Goal: Task Accomplishment & Management: Manage account settings

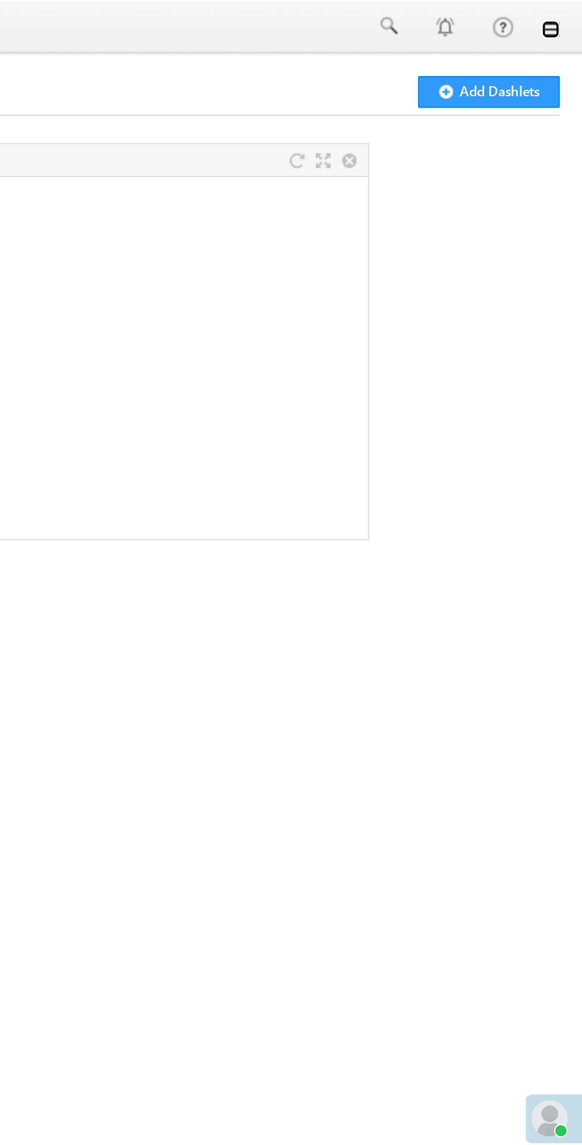
click at [568, 18] on link at bounding box center [566, 16] width 10 height 10
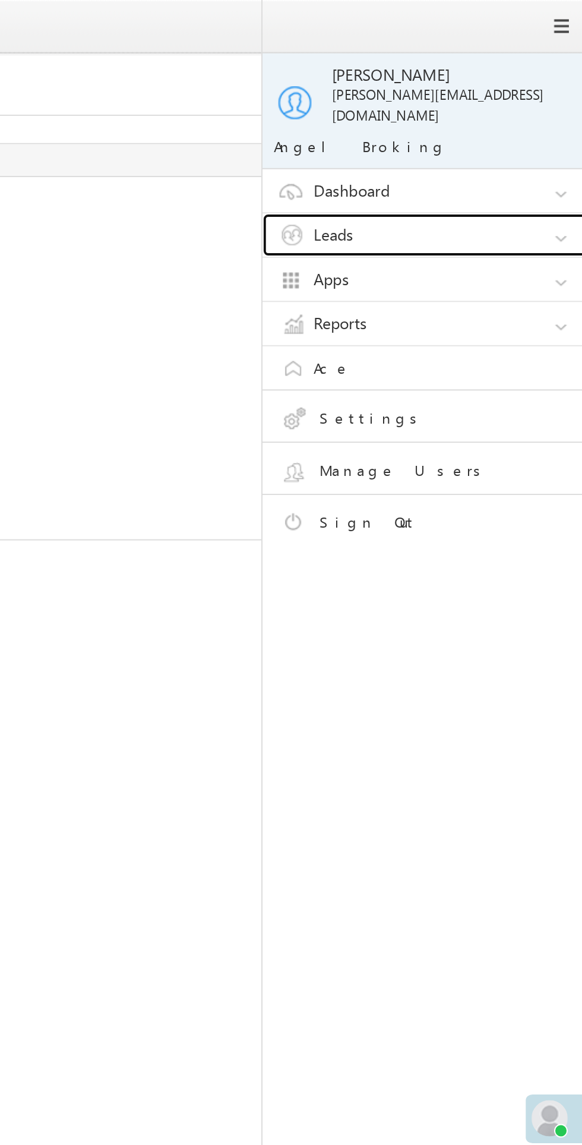
click at [492, 112] on link "Leads" at bounding box center [504, 123] width 178 height 23
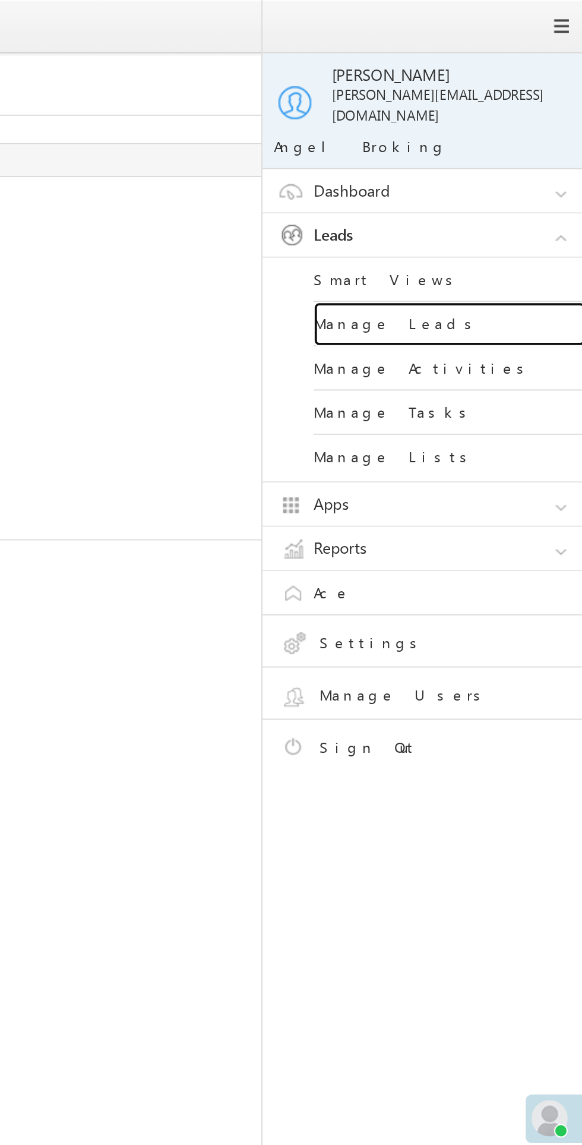
click at [499, 162] on link "Manage Leads" at bounding box center [512, 169] width 143 height 23
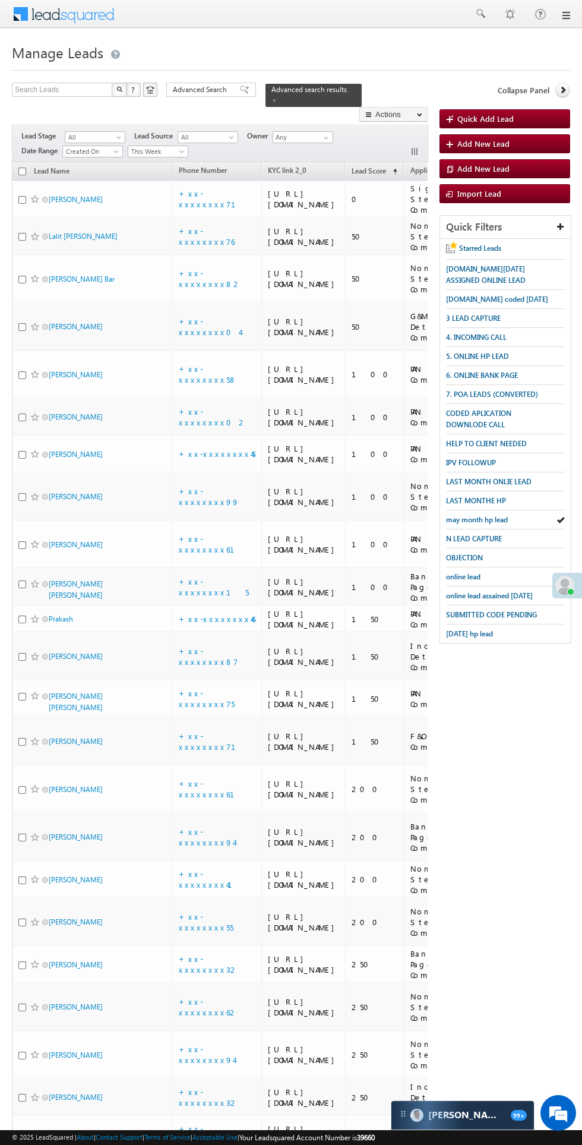
click at [488, 318] on span "3 LEAD CAPTURE" at bounding box center [473, 318] width 55 height 9
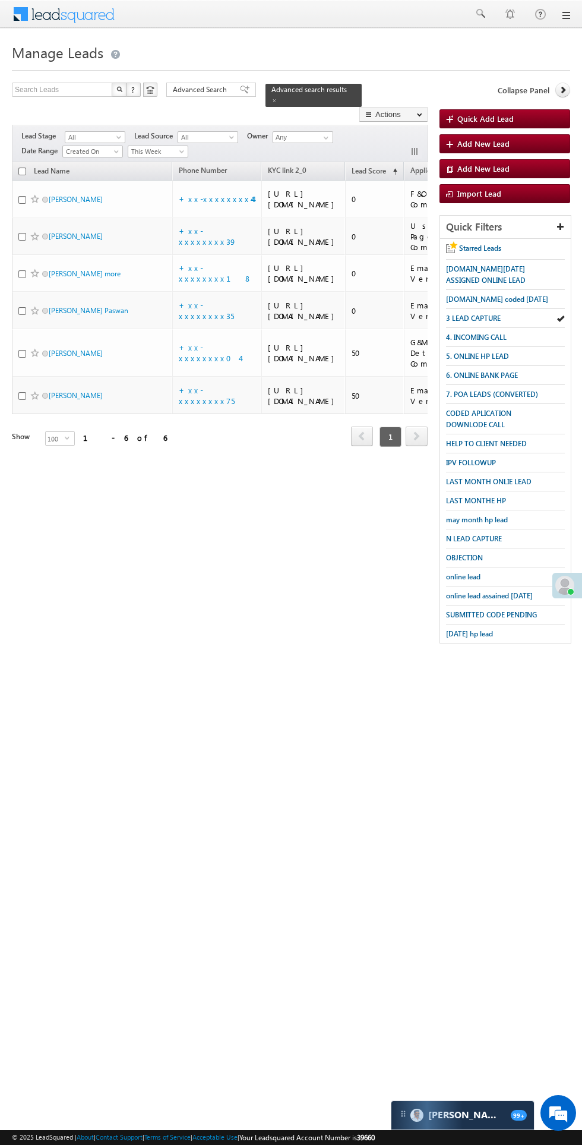
click at [166, 146] on span "This Week" at bounding box center [156, 151] width 56 height 11
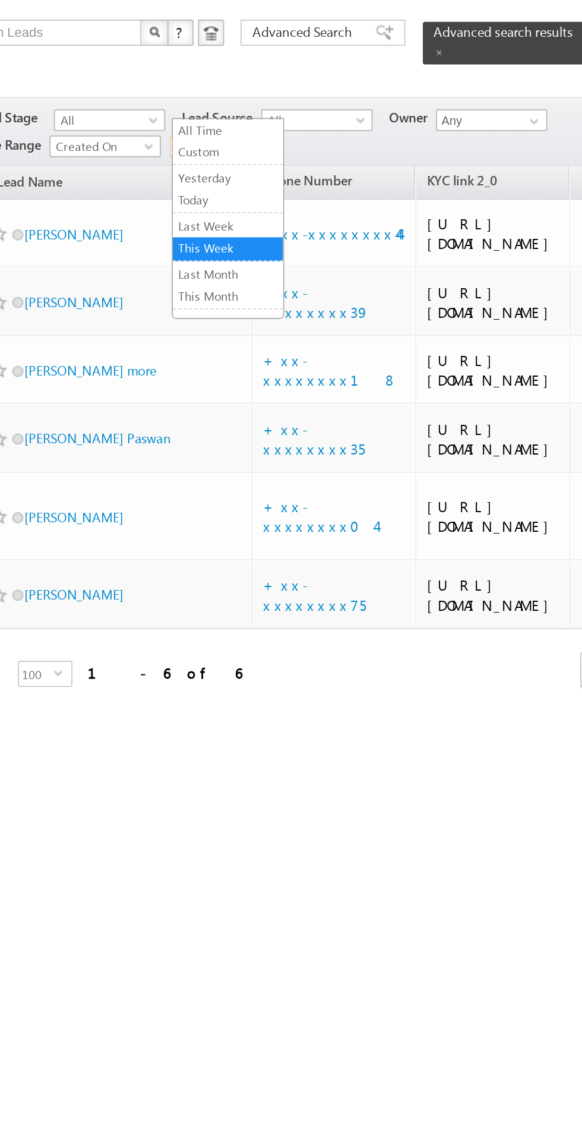
click at [161, 142] on link "All Time" at bounding box center [160, 142] width 60 height 11
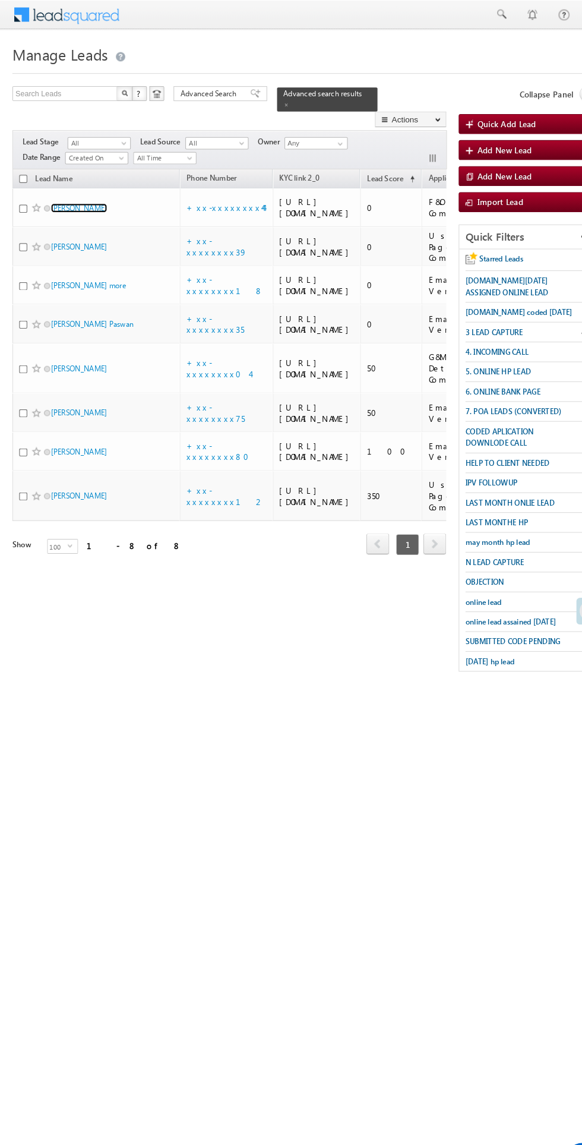
click at [77, 195] on link "Deepa souda" at bounding box center [76, 199] width 54 height 9
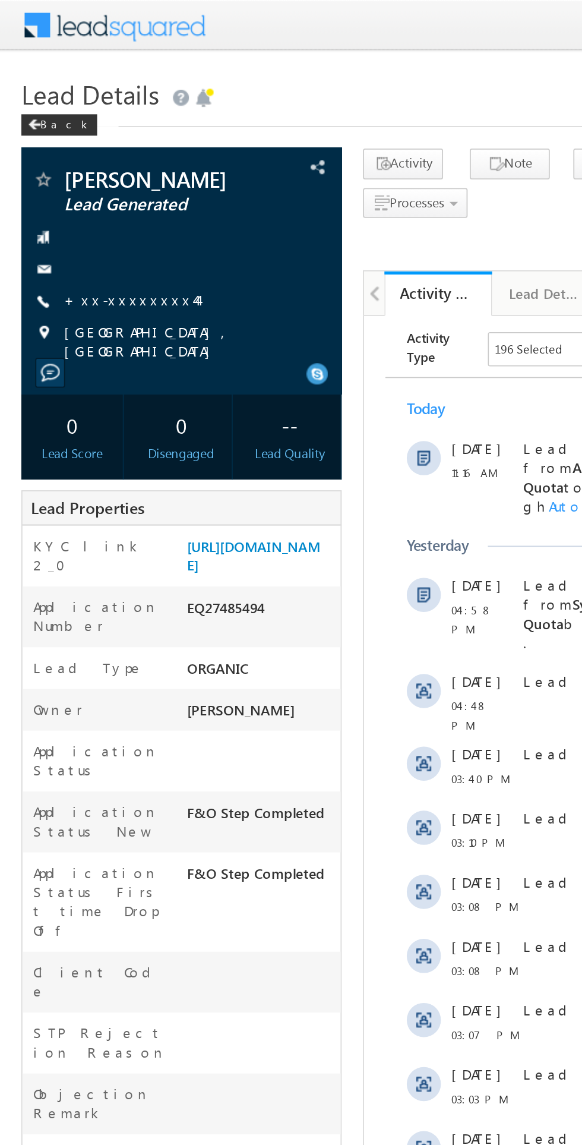
click at [77, 168] on link "+xx-xxxxxxxx44" at bounding box center [73, 167] width 74 height 10
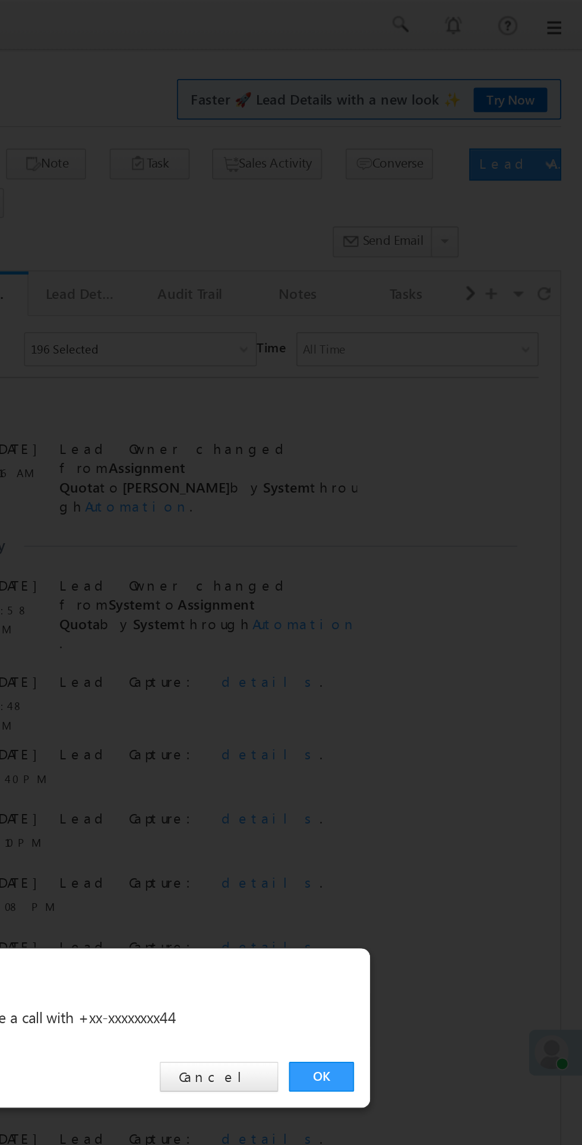
click at [432, 603] on link "OK" at bounding box center [437, 599] width 36 height 17
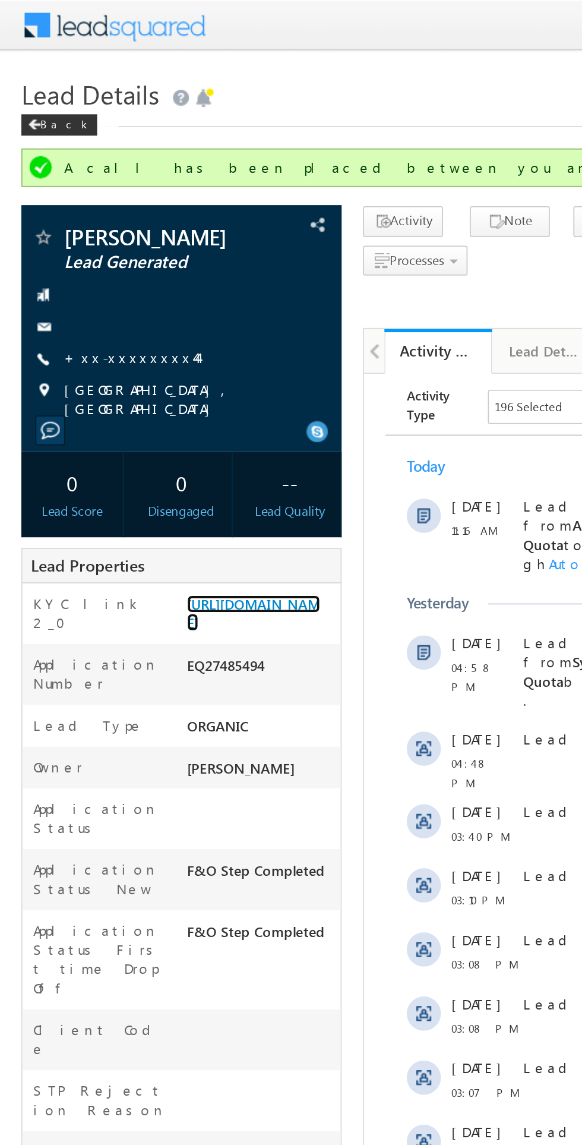
click at [137, 345] on link "[URL][DOMAIN_NAME]" at bounding box center [141, 341] width 74 height 20
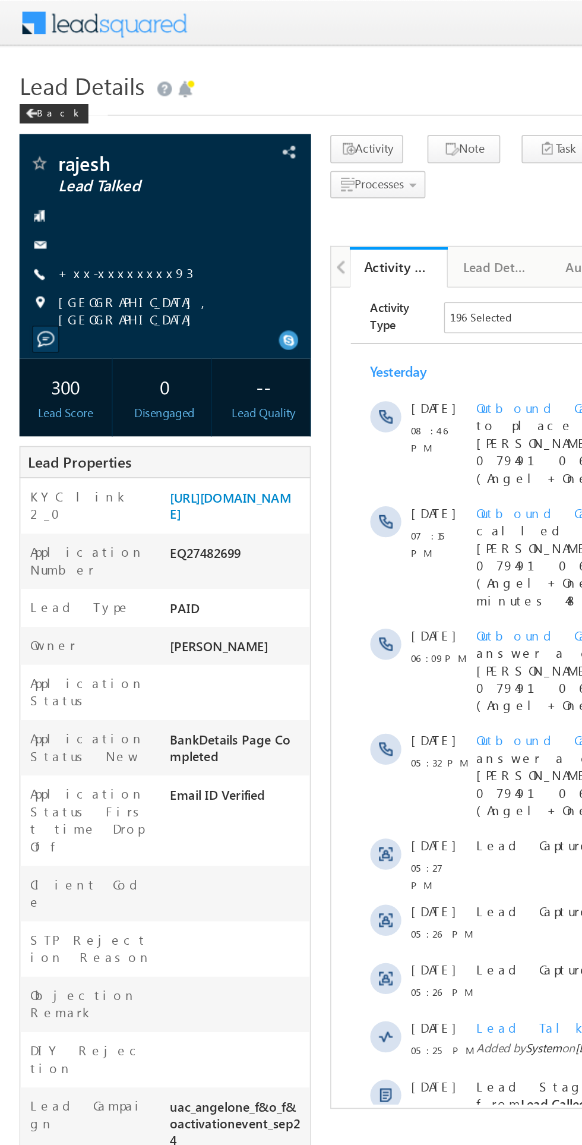
click at [83, 167] on link "+xx-xxxxxxxx93" at bounding box center [77, 167] width 83 height 10
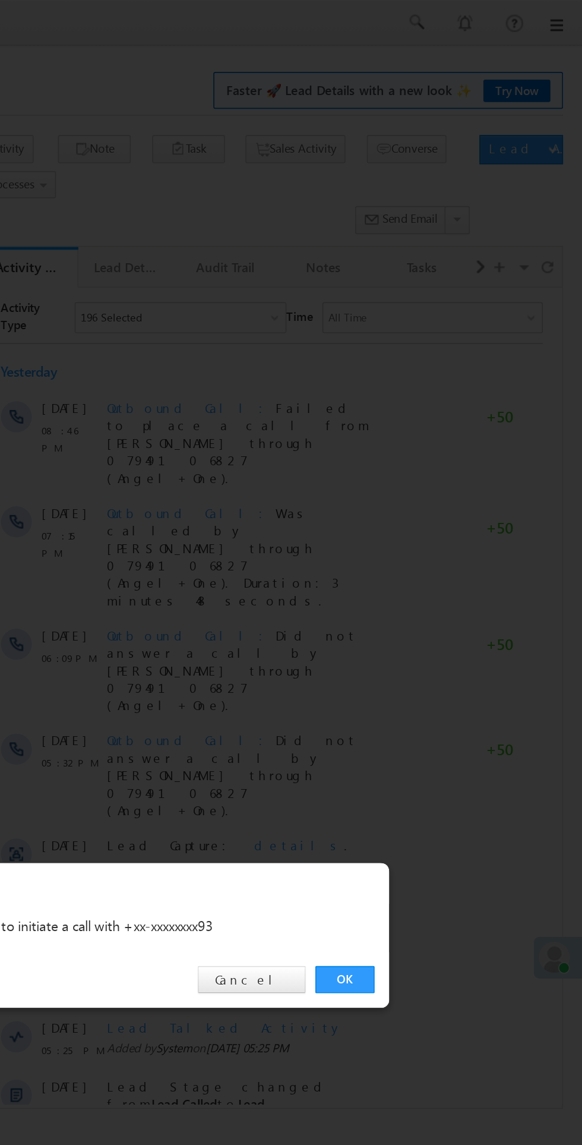
click at [437, 599] on link "OK" at bounding box center [437, 599] width 36 height 17
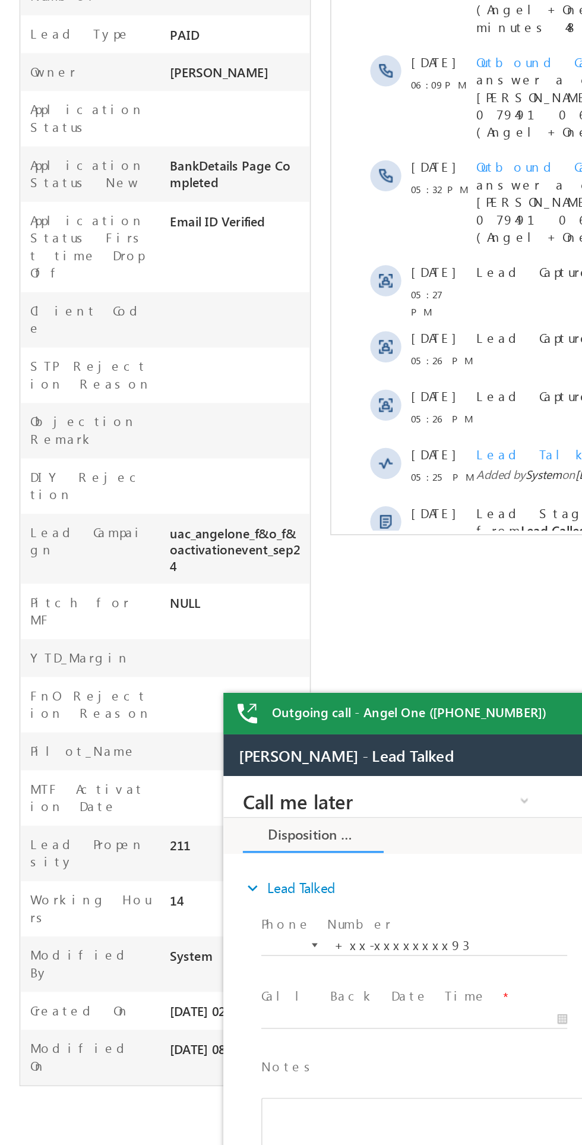
click at [417, 329] on span "Show More" at bounding box center [514, 341] width 331 height 24
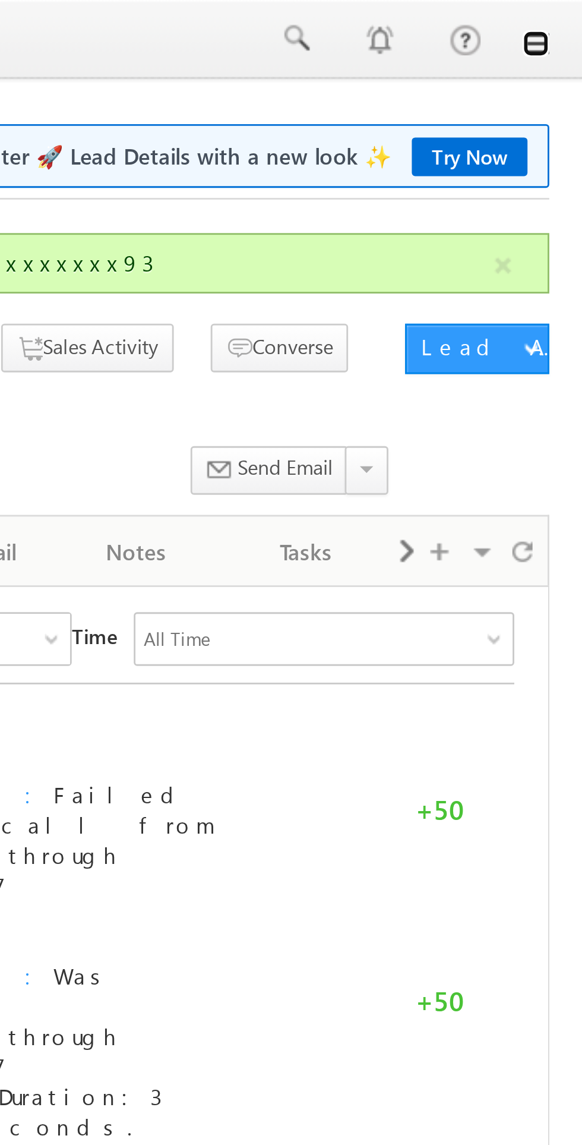
click at [567, 13] on link at bounding box center [566, 16] width 10 height 10
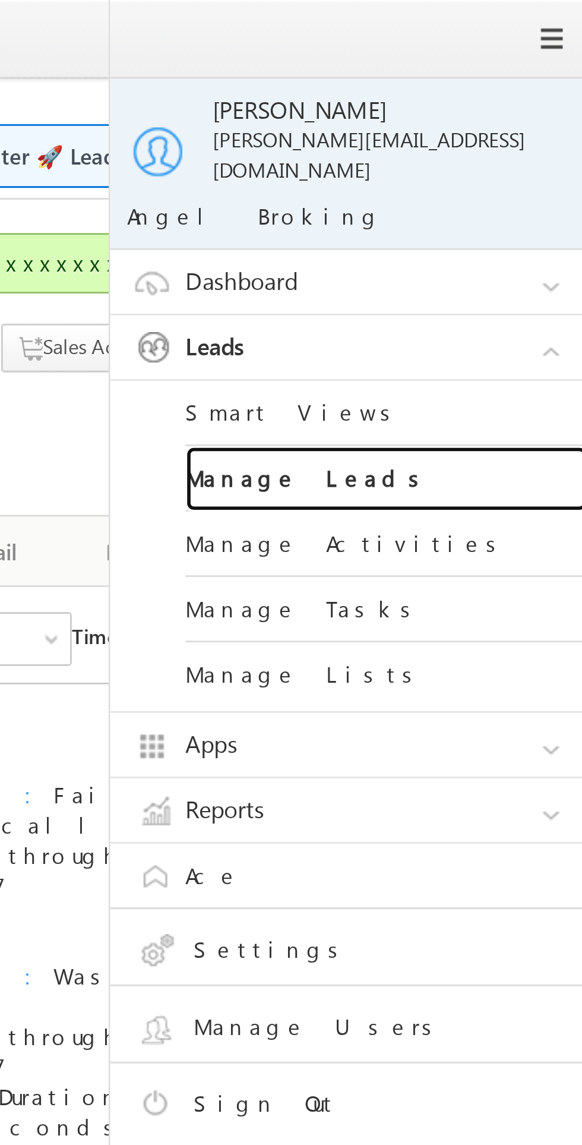
click at [492, 161] on link "Manage Leads" at bounding box center [512, 169] width 143 height 23
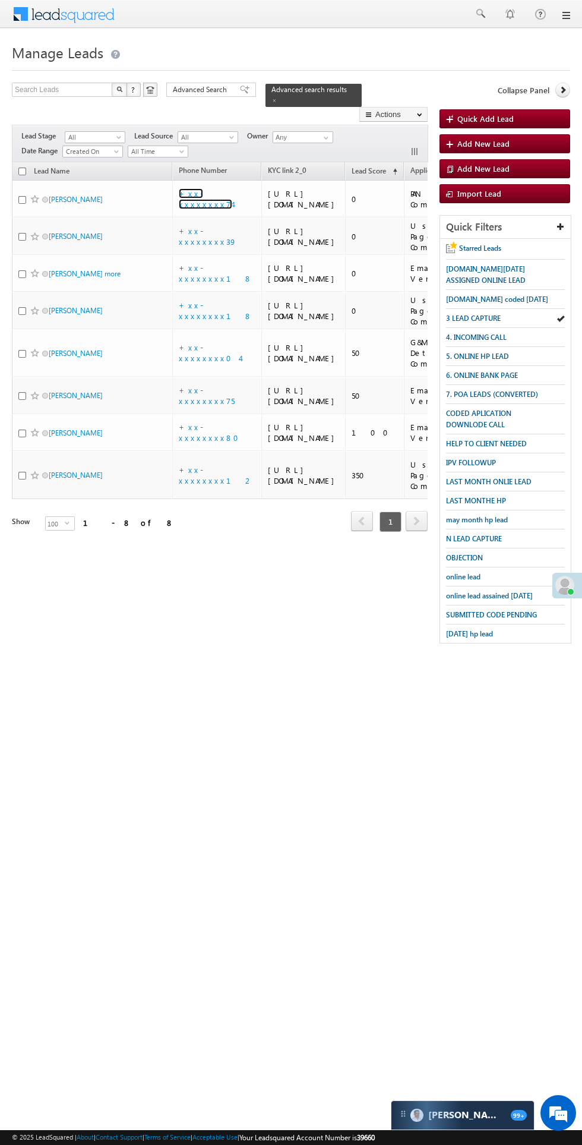
click at [204, 193] on link "+xx-xxxxxxxx74" at bounding box center [205, 198] width 53 height 21
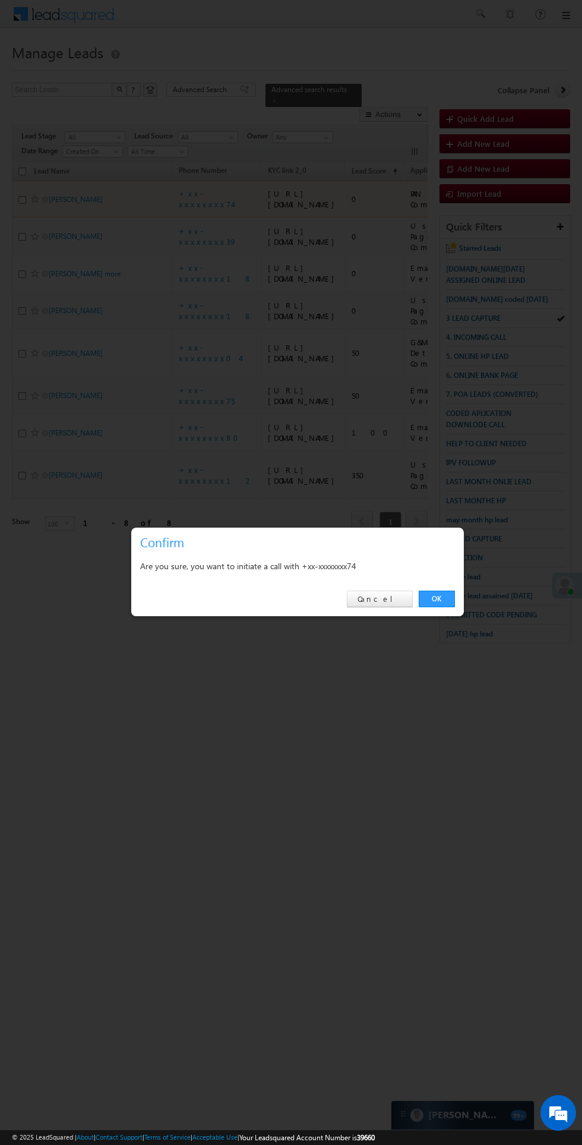
click at [453, 597] on link "OK" at bounding box center [437, 599] width 36 height 17
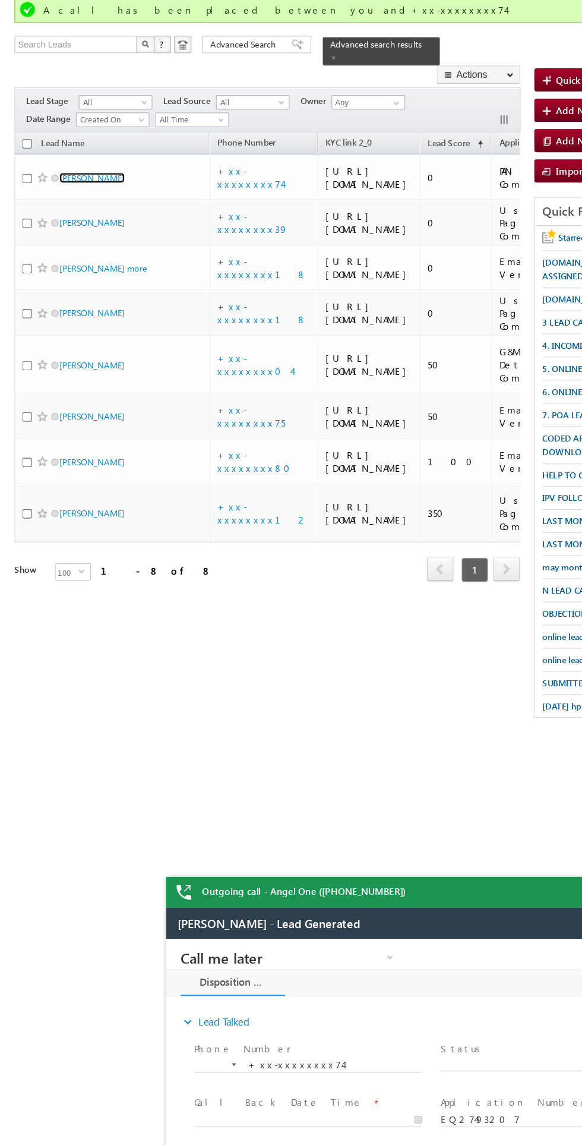
click at [99, 227] on link "ARVINDRA RAJPOOT" at bounding box center [76, 231] width 54 height 9
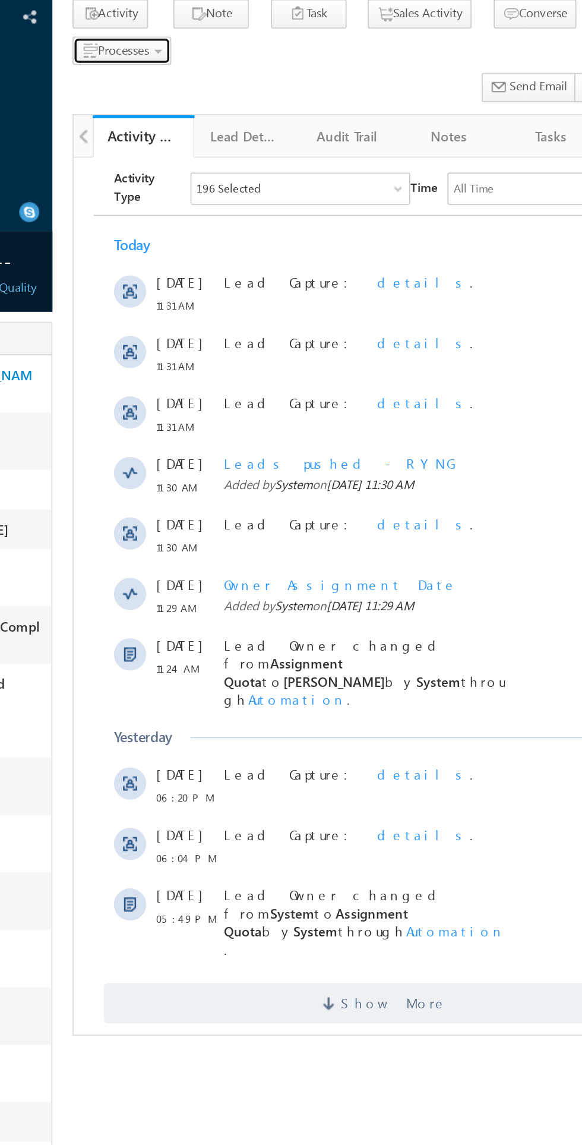
click at [236, 115] on span "Processes" at bounding box center [232, 112] width 30 height 9
click at [0, 0] on span "Call me later" at bounding box center [0, 0] width 0 height 0
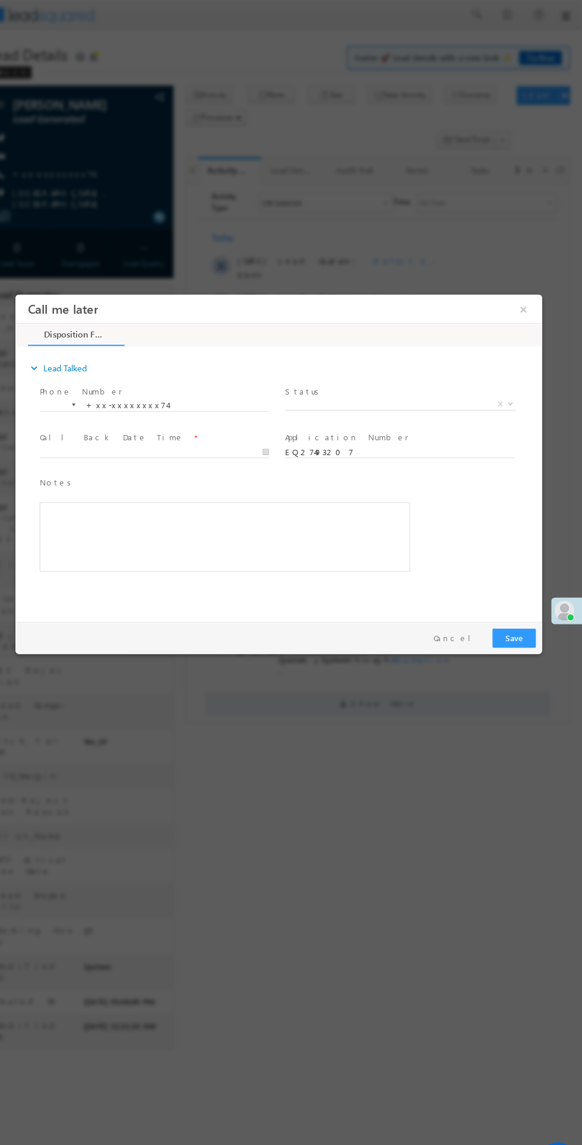
click at [377, 396] on span "X" at bounding box center [385, 399] width 222 height 12
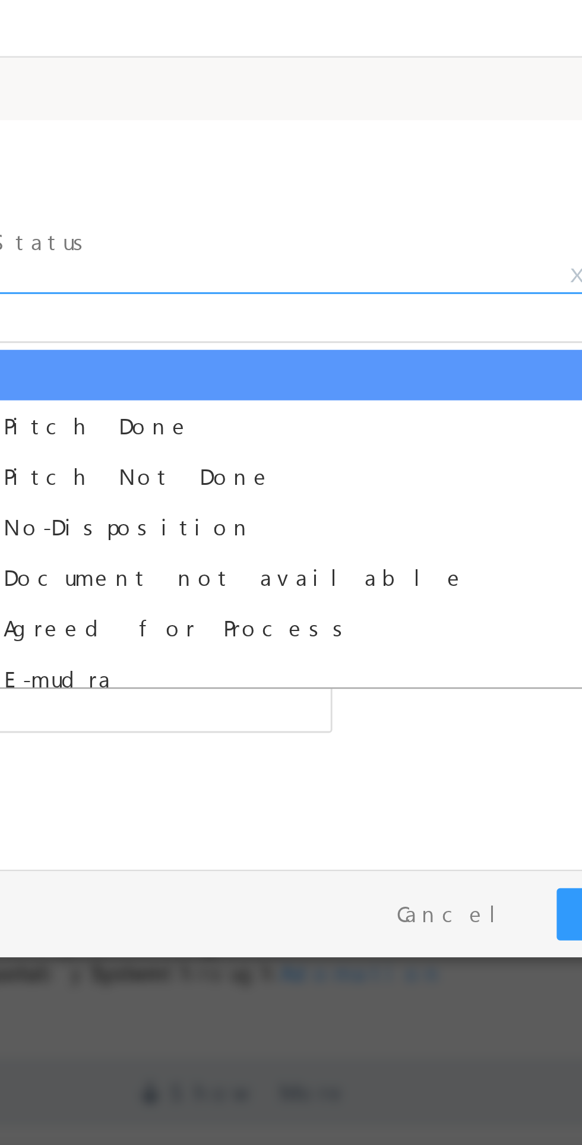
select select "Pitch Not Done"
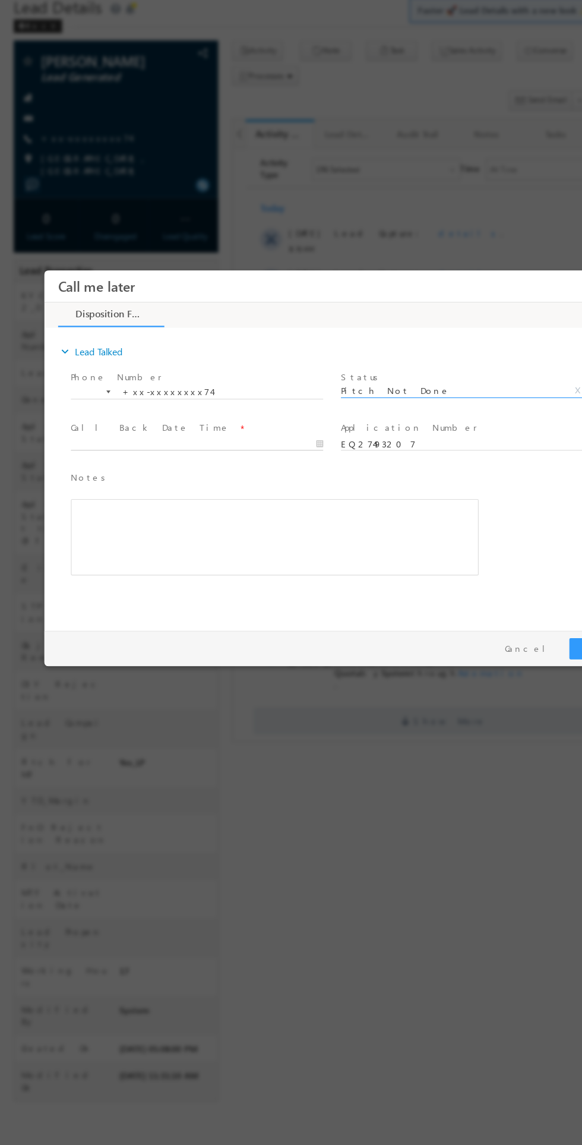
click at [171, 424] on body "Call me later ×" at bounding box center [296, 424] width 505 height 308
type input "08/21/25 11:32 AM"
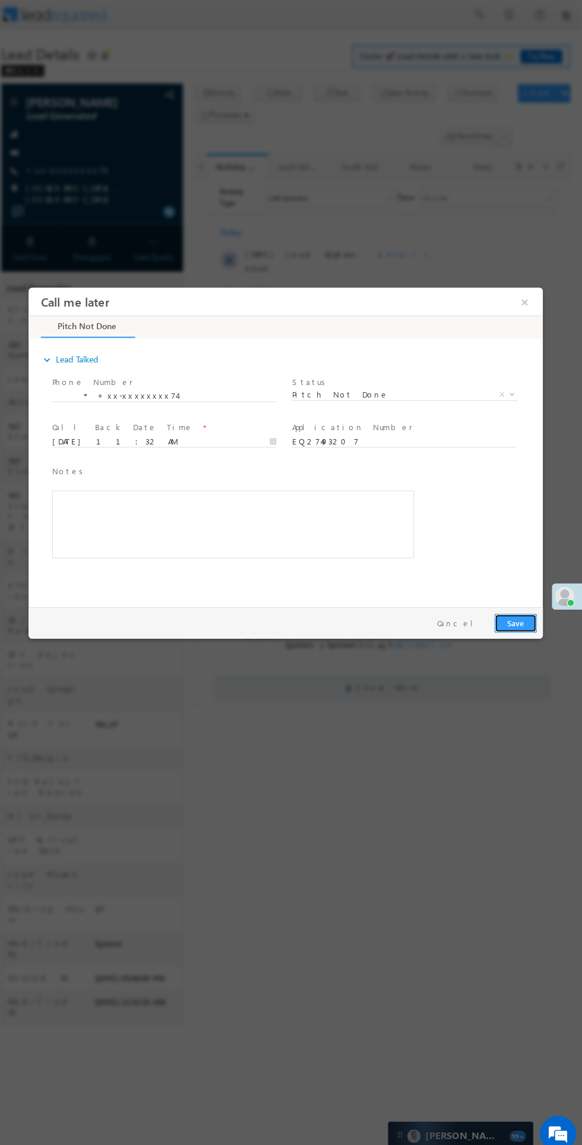
click at [504, 619] on button "Save" at bounding box center [507, 616] width 42 height 18
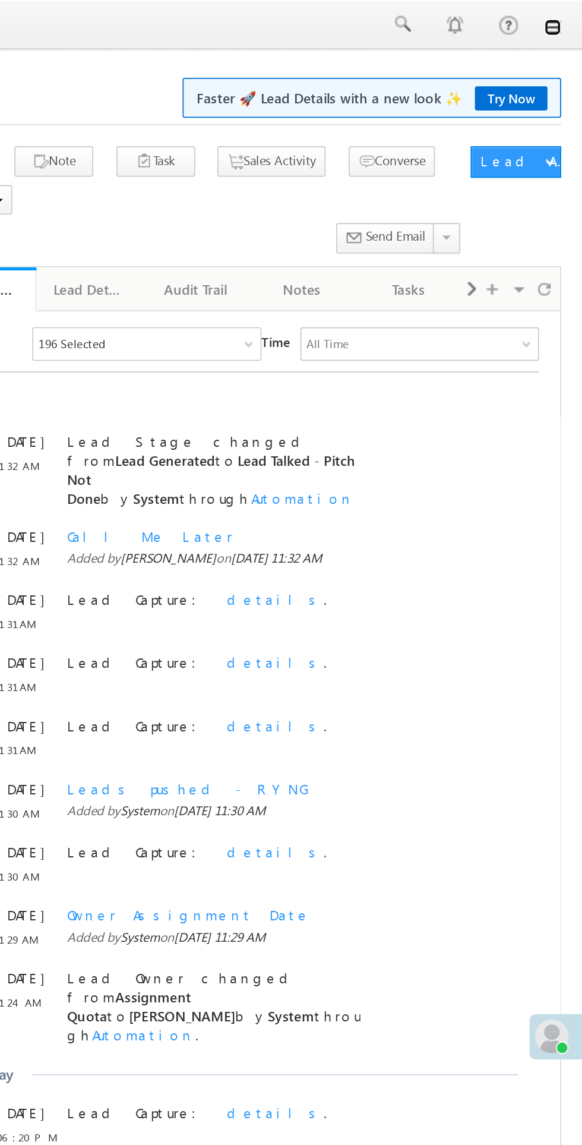
click at [567, 18] on link at bounding box center [566, 16] width 10 height 10
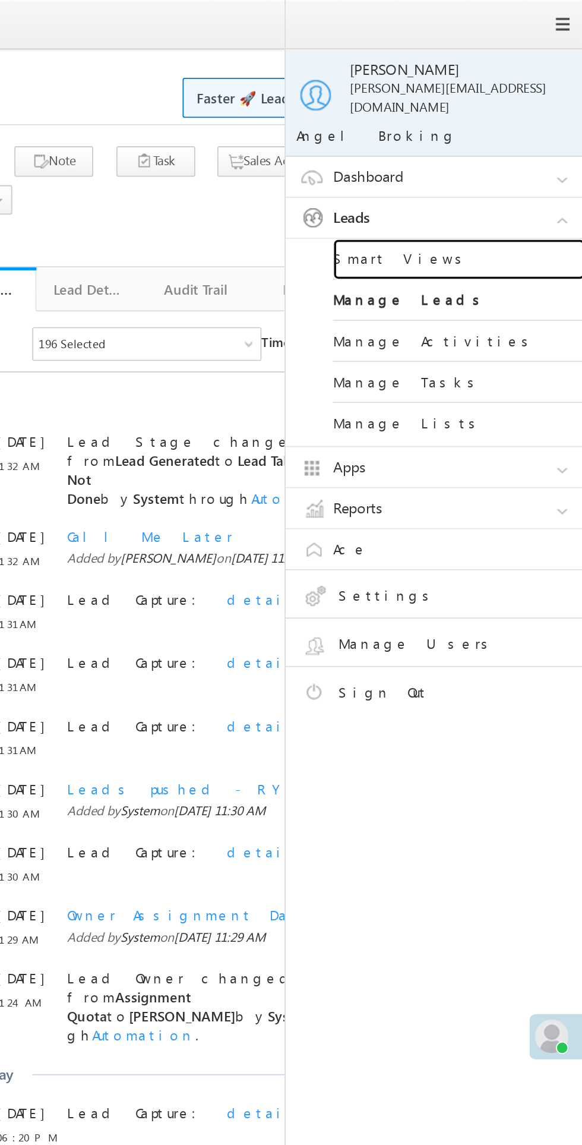
click at [486, 135] on link "Smart Views" at bounding box center [512, 146] width 143 height 23
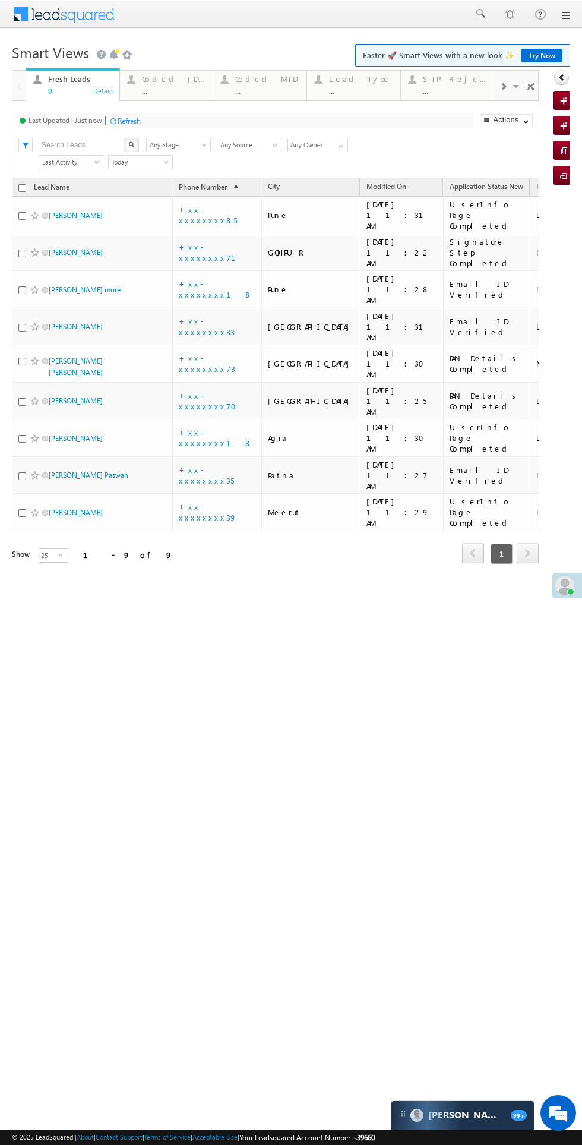
click at [169, 76] on div "Coded Today" at bounding box center [174, 79] width 64 height 10
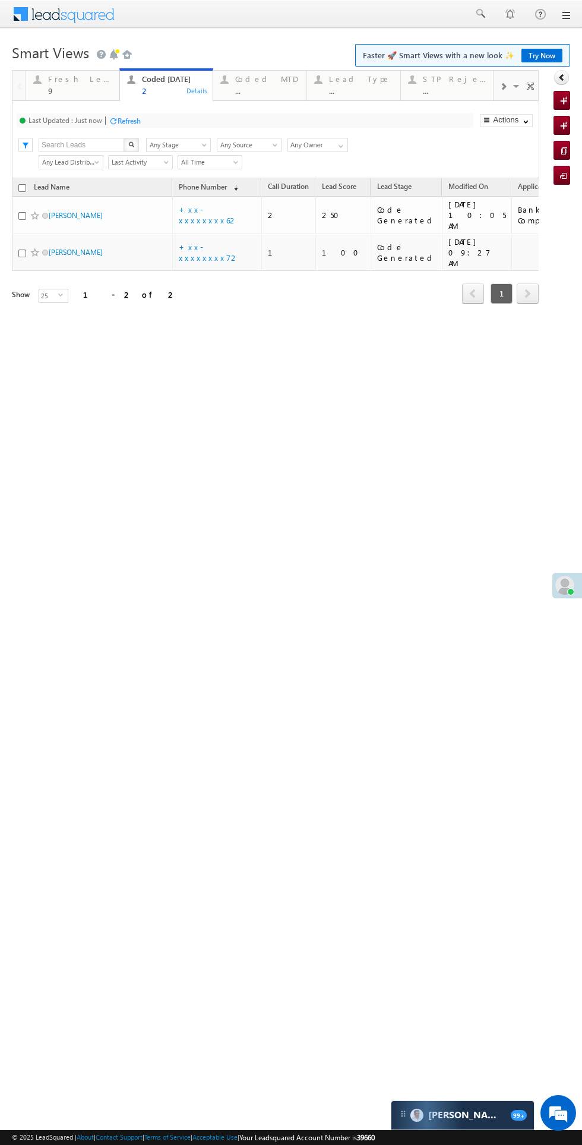
click at [75, 77] on div "Fresh Leads" at bounding box center [80, 79] width 64 height 10
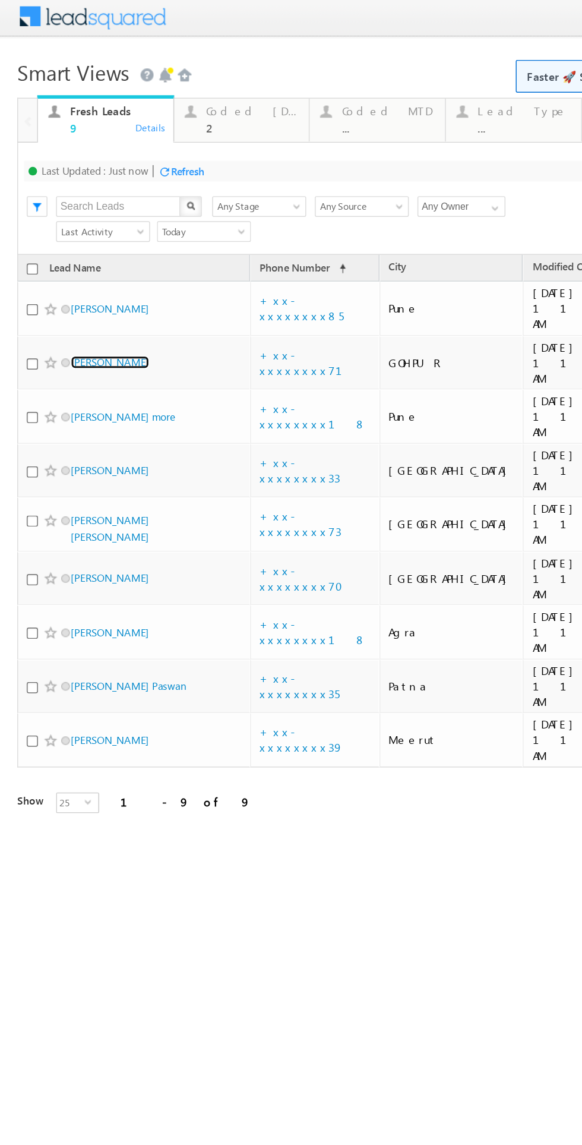
click at [83, 244] on link "[PERSON_NAME]" at bounding box center [76, 248] width 54 height 9
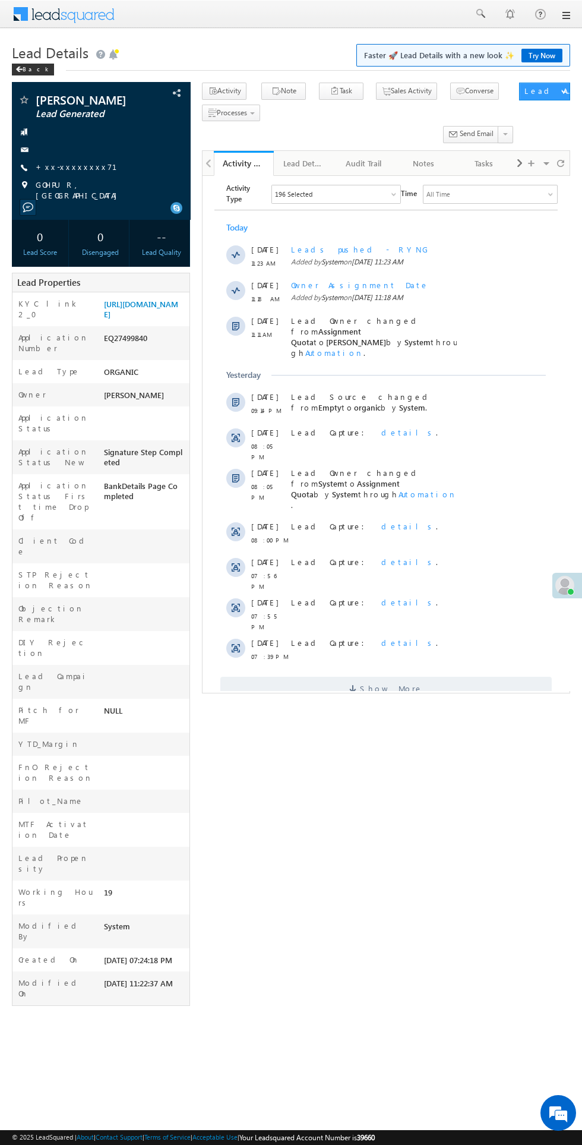
click at [375, 676] on span "Show More" at bounding box center [391, 688] width 63 height 24
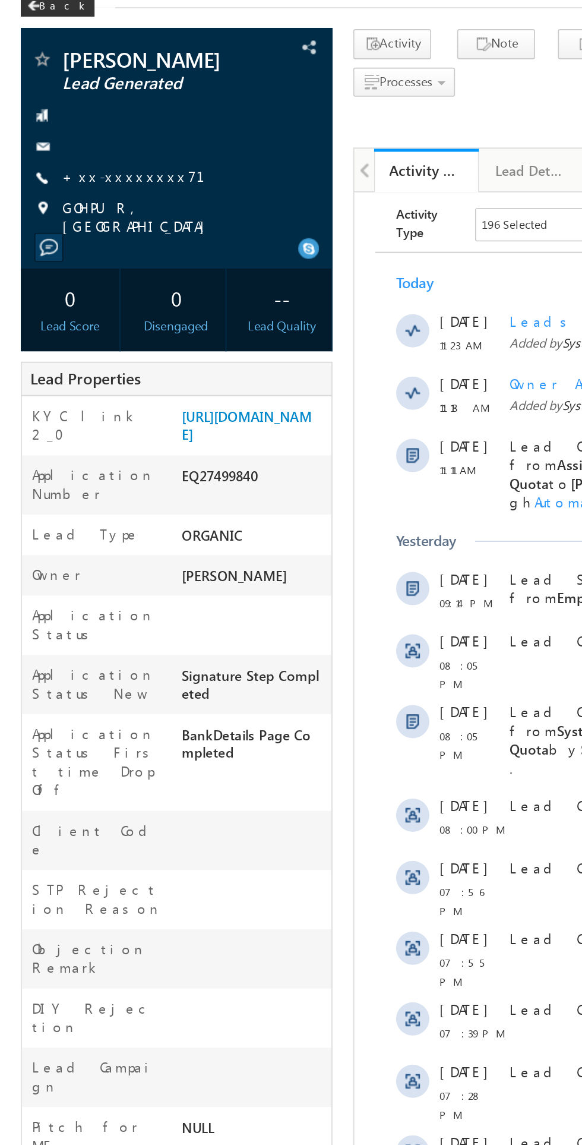
click at [78, 168] on link "+xx-xxxxxxxx71" at bounding box center [84, 167] width 96 height 10
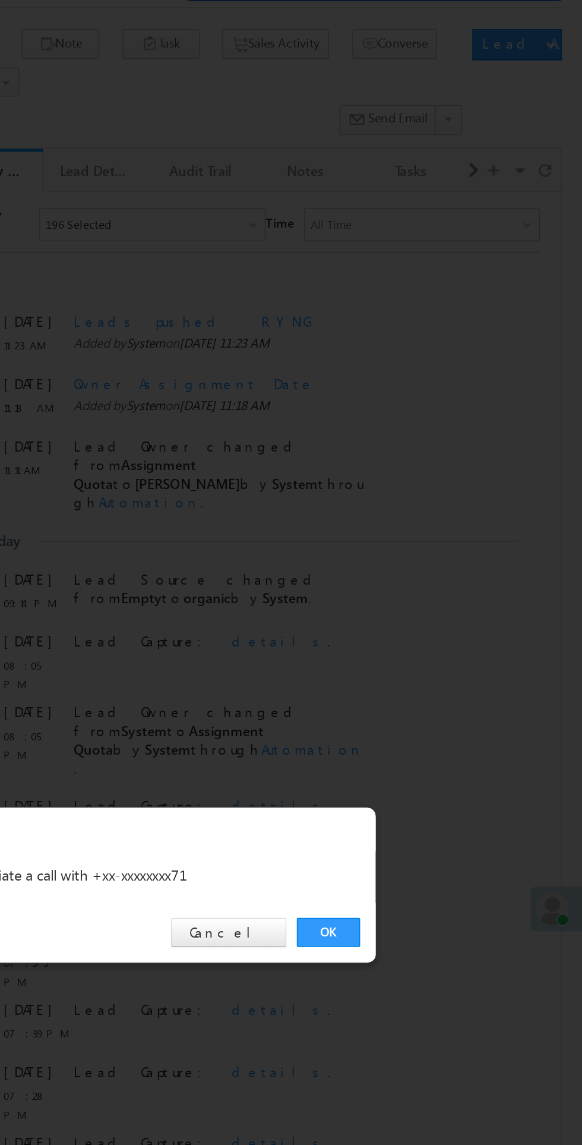
click at [437, 601] on link "OK" at bounding box center [437, 599] width 36 height 17
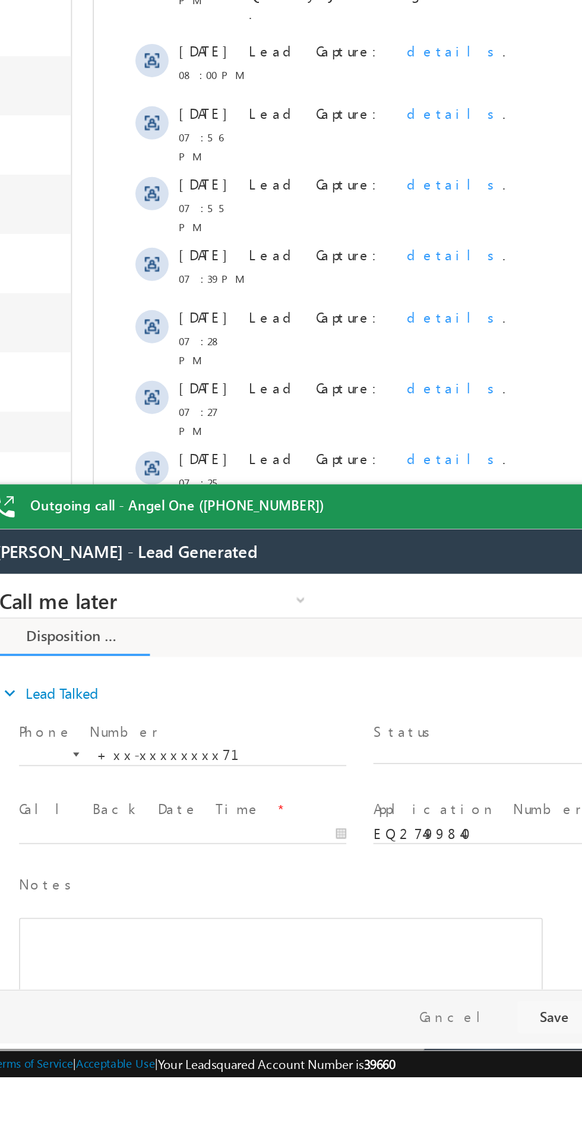
click at [262, 673] on span "X" at bounding box center [298, 676] width 189 height 12
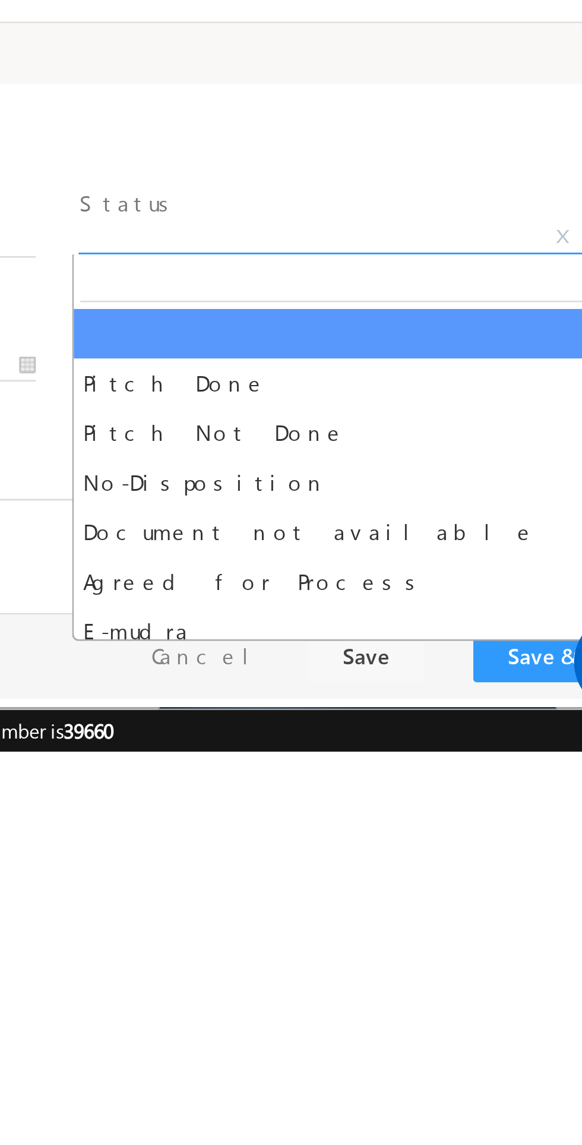
select select "Pitch Not Done"
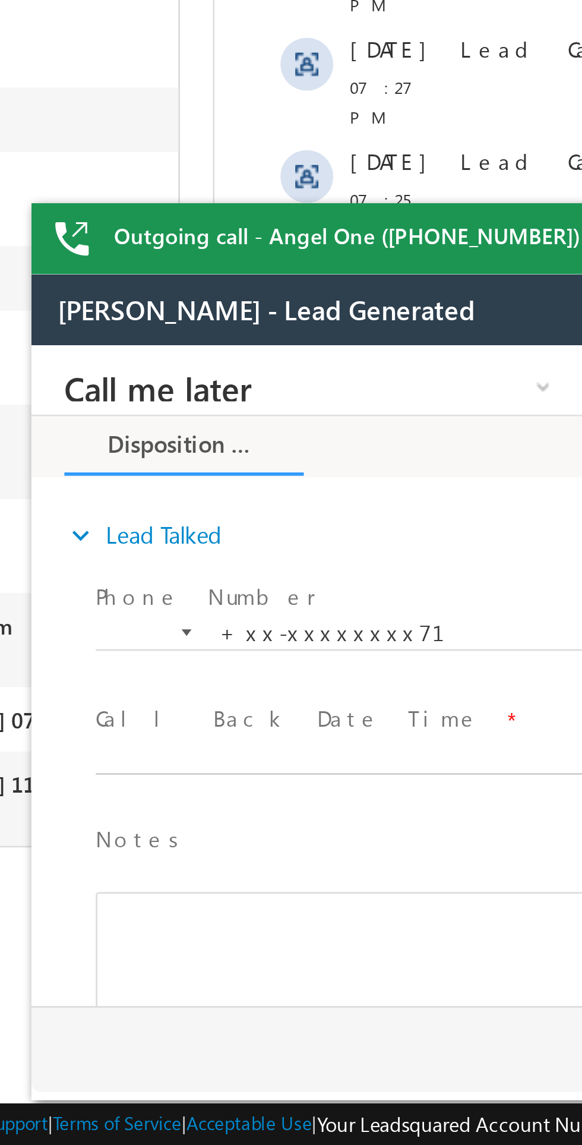
click at [134, 495] on body "Call me later Cross Sell Customer Drop-off reasons Language Barrier Not Interes…" at bounding box center [254, 464] width 446 height 238
type input "08/21/25 11:34 AM"
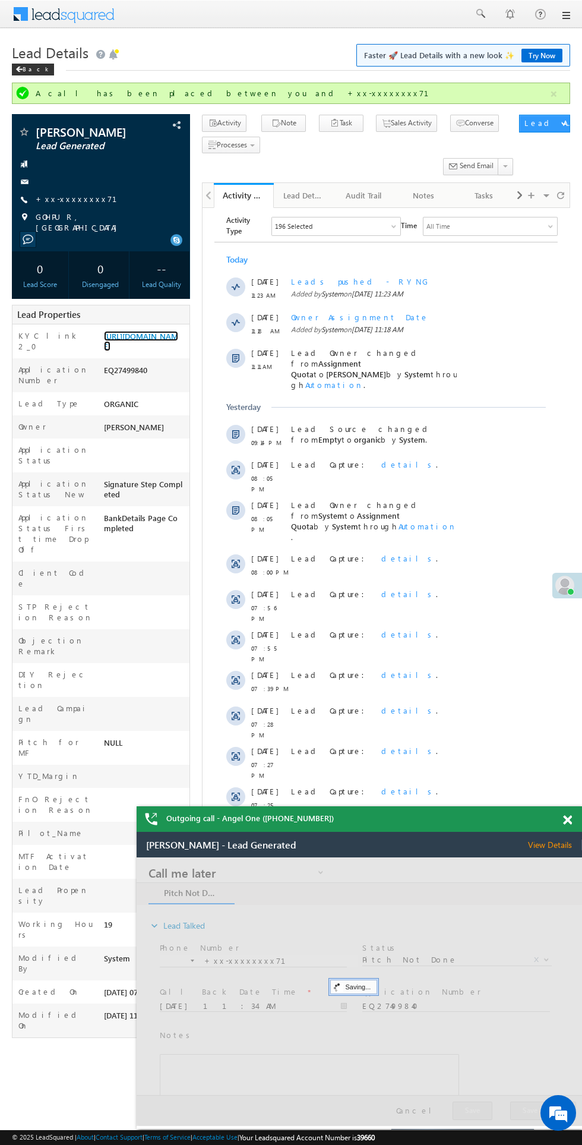
click at [127, 340] on link "https://angelbroking1-pk3em7sa.customui-test.leadsquared.com?leadId=ecda70bb-19…" at bounding box center [141, 341] width 74 height 20
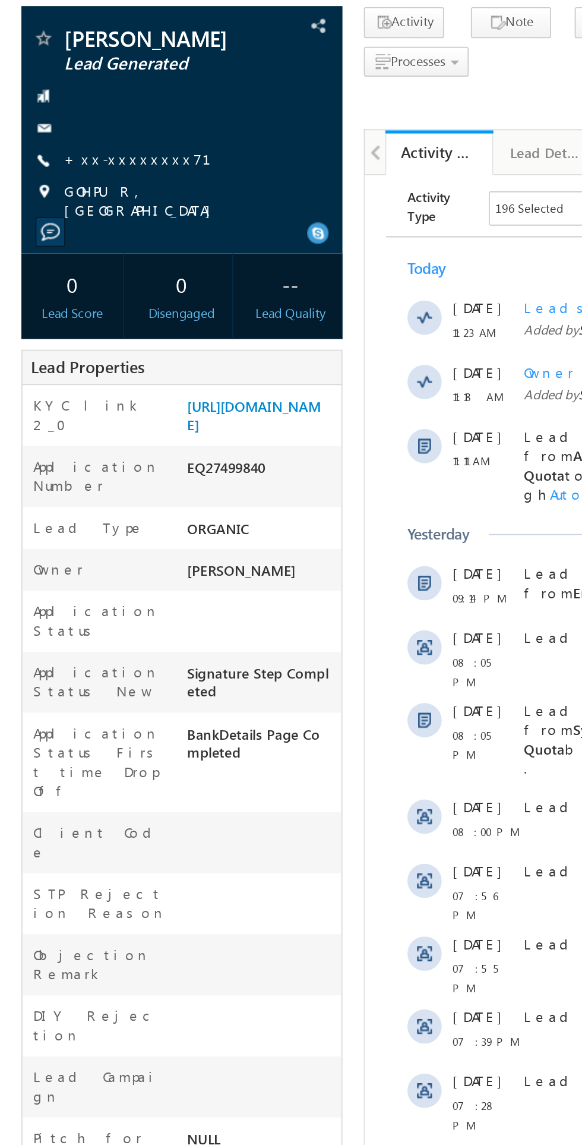
copy div "EQ27499840"
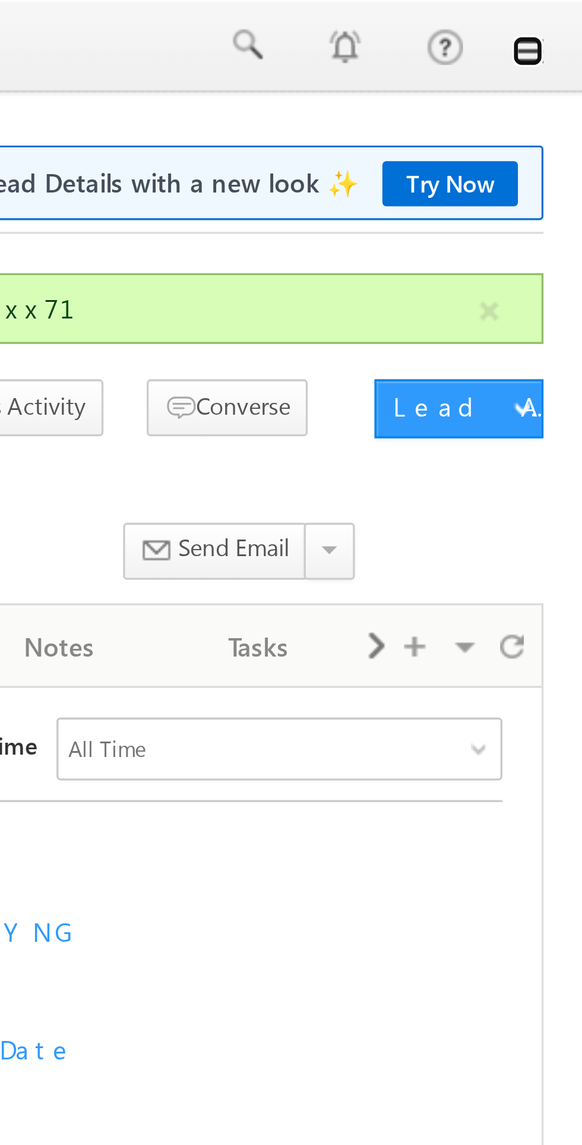
click at [567, 15] on link at bounding box center [566, 16] width 10 height 10
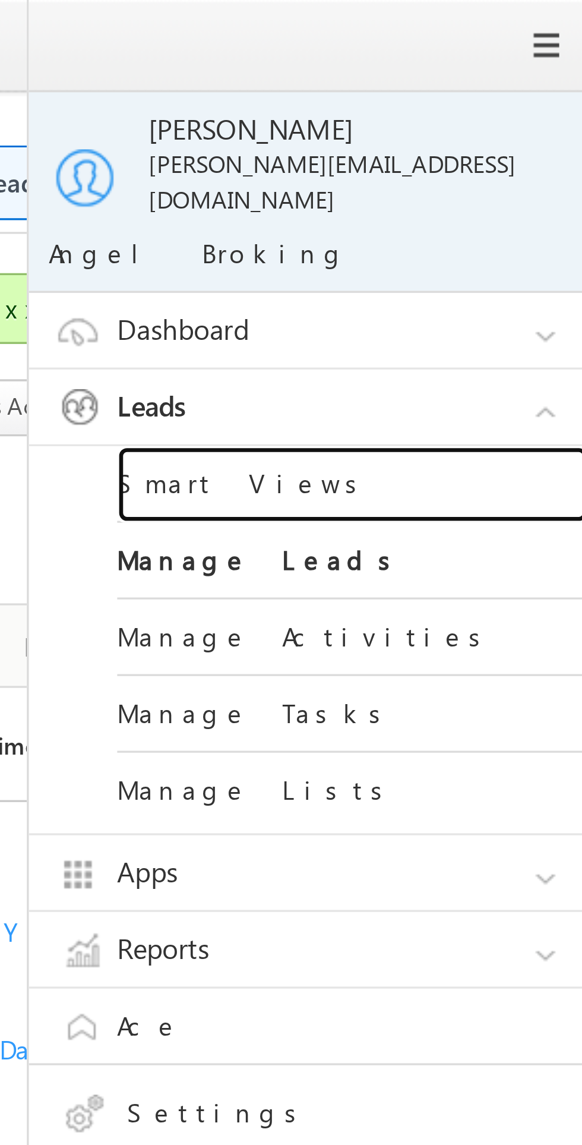
click at [475, 137] on link "Smart Views" at bounding box center [512, 146] width 143 height 23
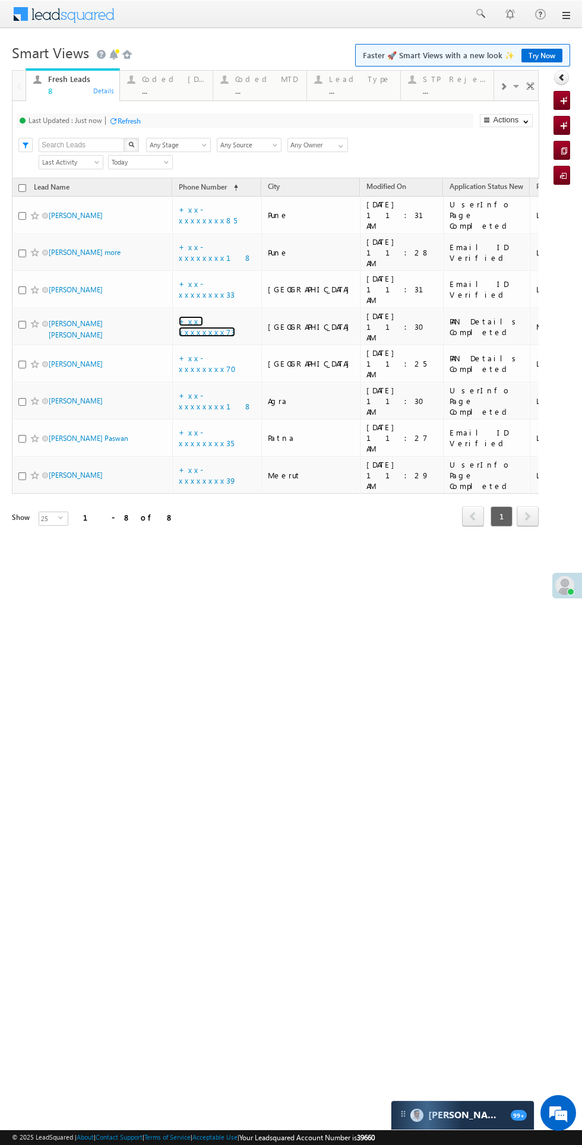
click at [222, 316] on link "+xx-xxxxxxxx73" at bounding box center [207, 326] width 56 height 21
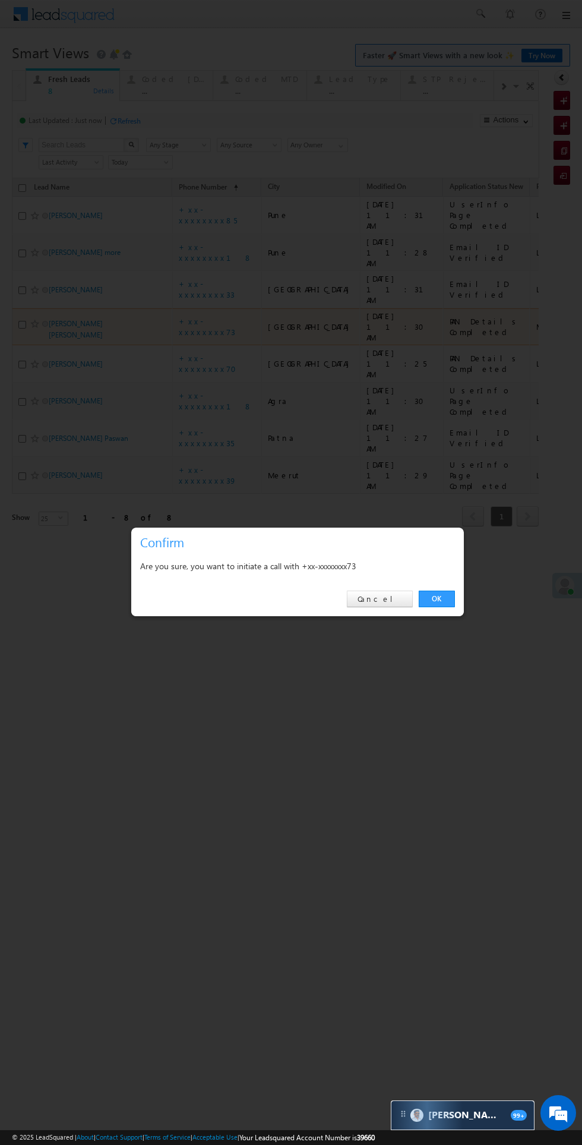
click at [437, 599] on link "OK" at bounding box center [437, 599] width 36 height 17
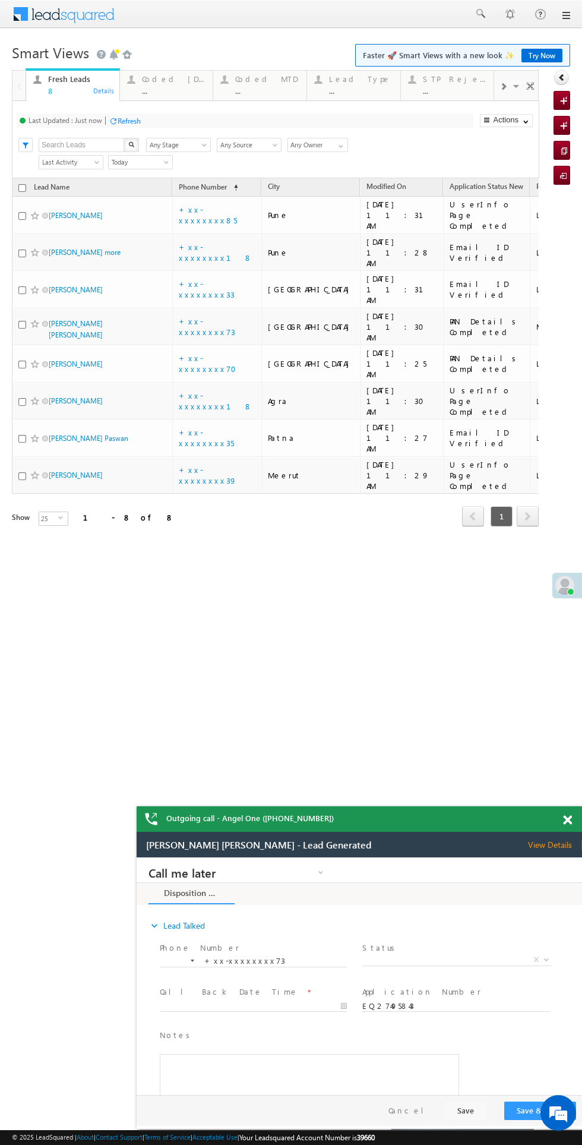
click at [439, 965] on span "X" at bounding box center [456, 960] width 189 height 12
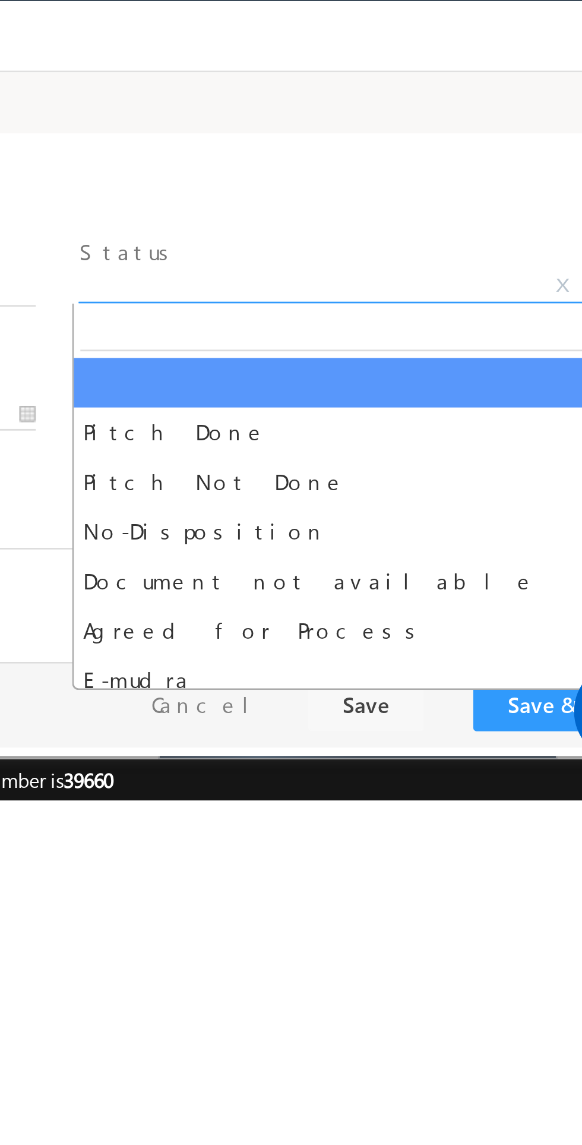
select select "Pitch Not Done"
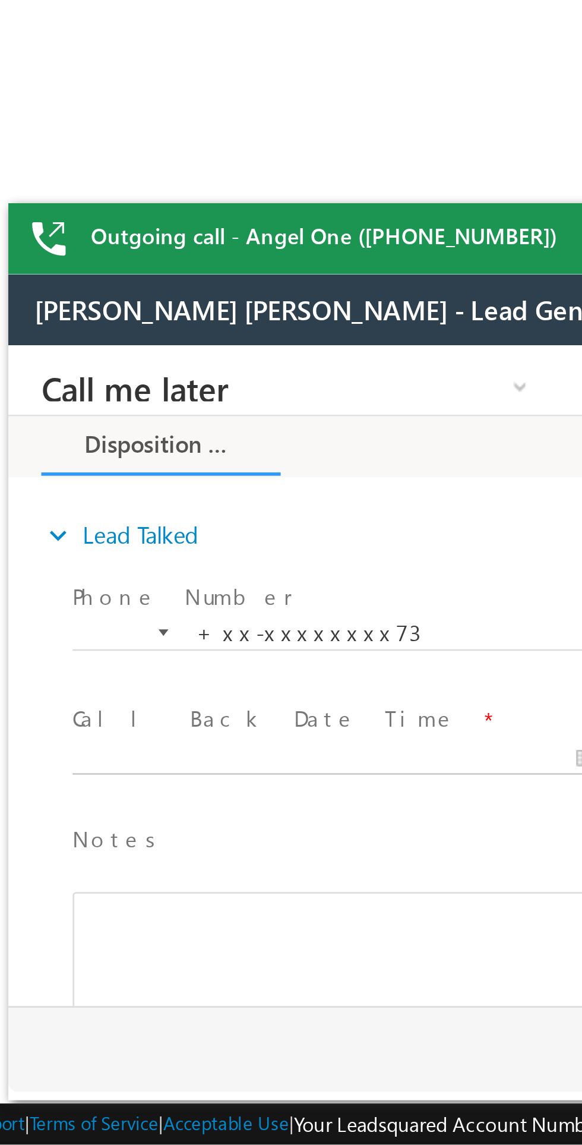
click at [116, 495] on body "Call me later Cross Sell Customer Drop-off reasons Language Barrier Not Interes…" at bounding box center [231, 464] width 446 height 238
type input "08/21/25 11:41 AM"
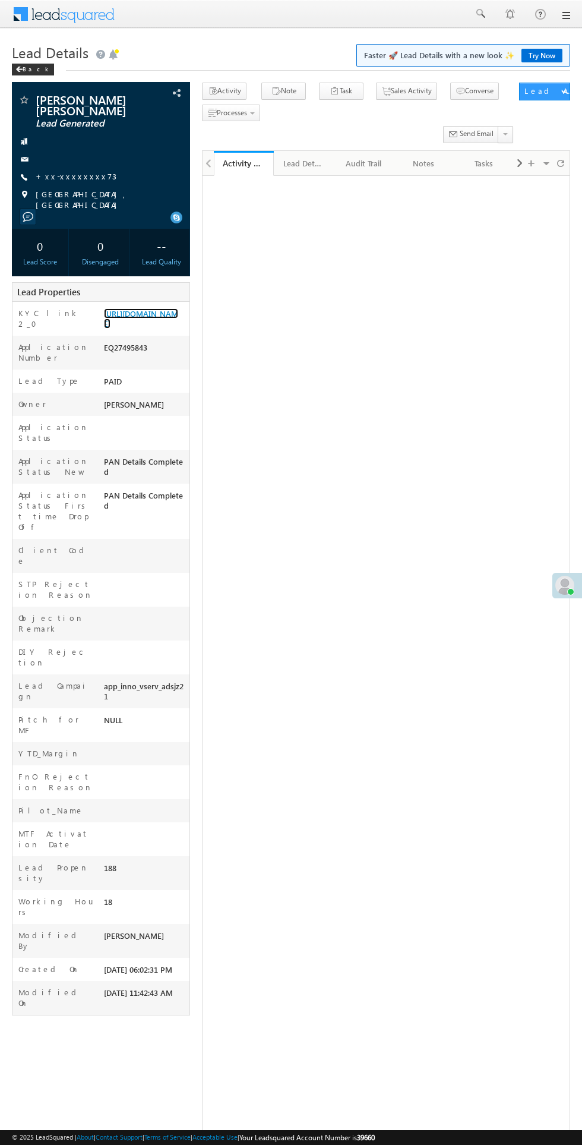
click at [128, 329] on link "[URL][DOMAIN_NAME]" at bounding box center [141, 318] width 74 height 20
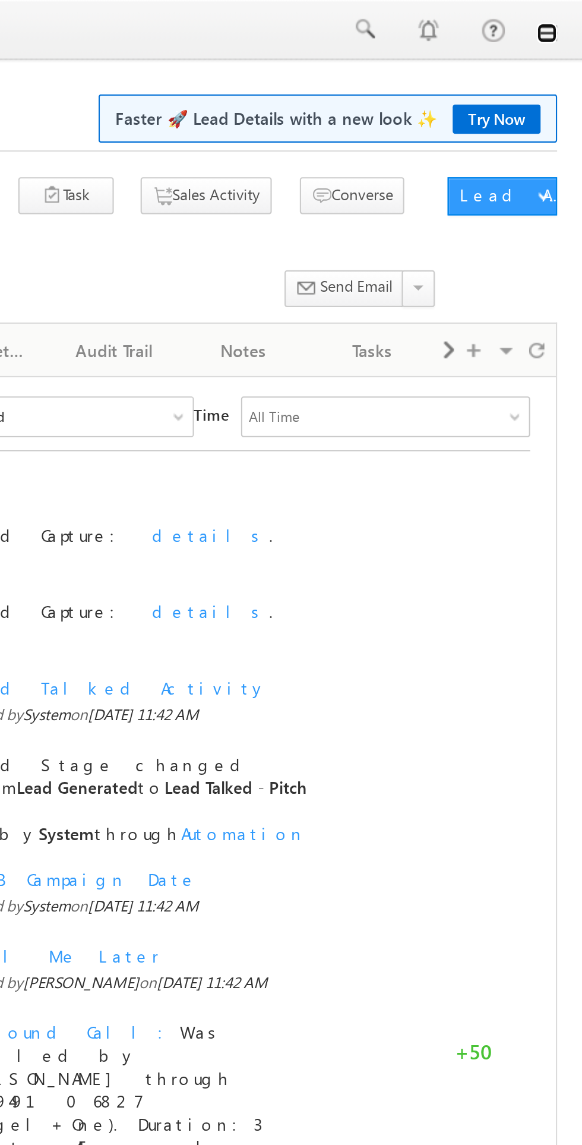
click at [568, 16] on link at bounding box center [566, 16] width 10 height 10
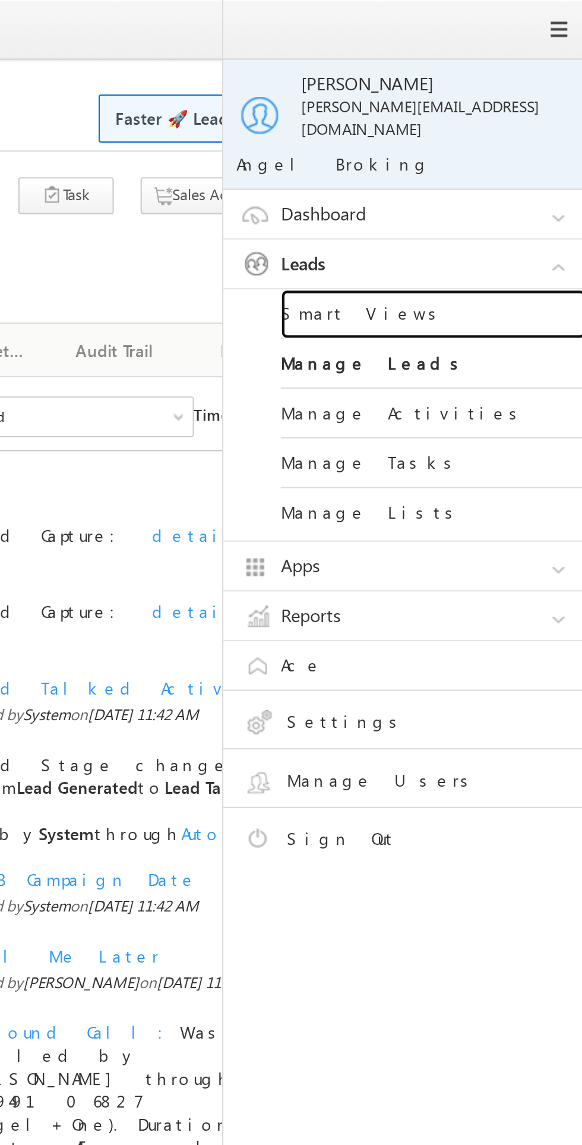
click at [475, 140] on link "Smart Views" at bounding box center [512, 146] width 143 height 23
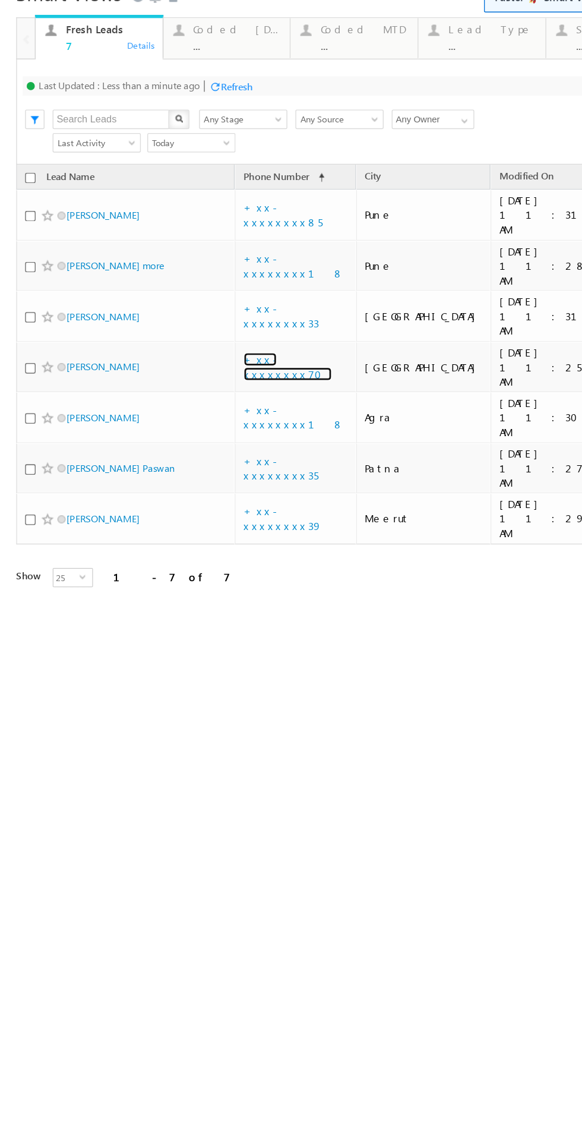
click at [204, 238] on link "+xx-xxxxxxxx70" at bounding box center [211, 248] width 65 height 21
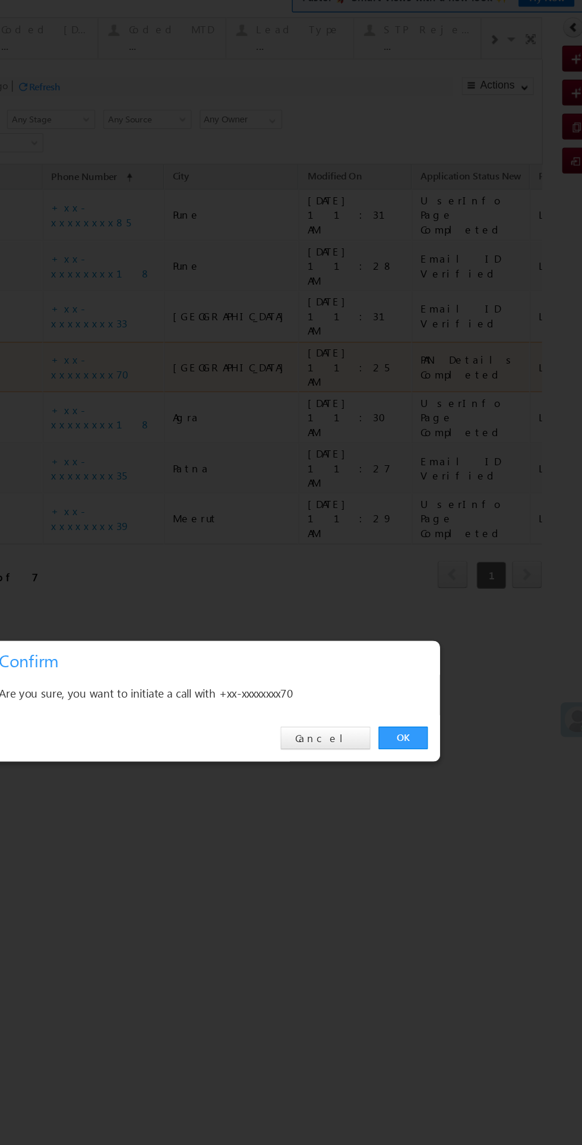
click at [244, 521] on link "OK" at bounding box center [245, 521] width 36 height 17
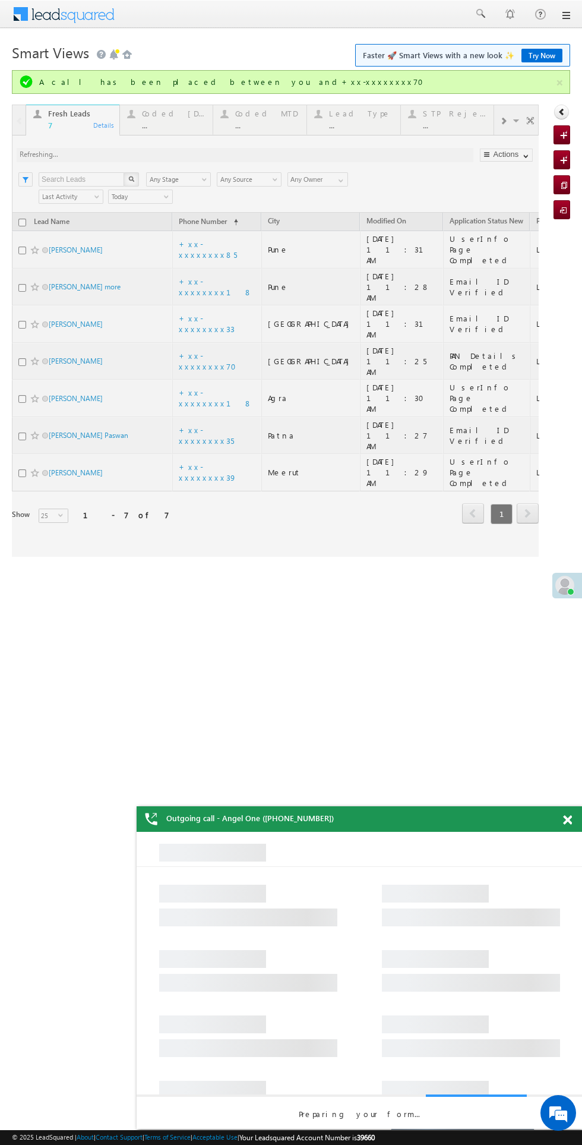
click at [310, 586] on html "Menu Bikash Das bikas h.das @ange lbrok ing.c om" at bounding box center [291, 293] width 582 height 586
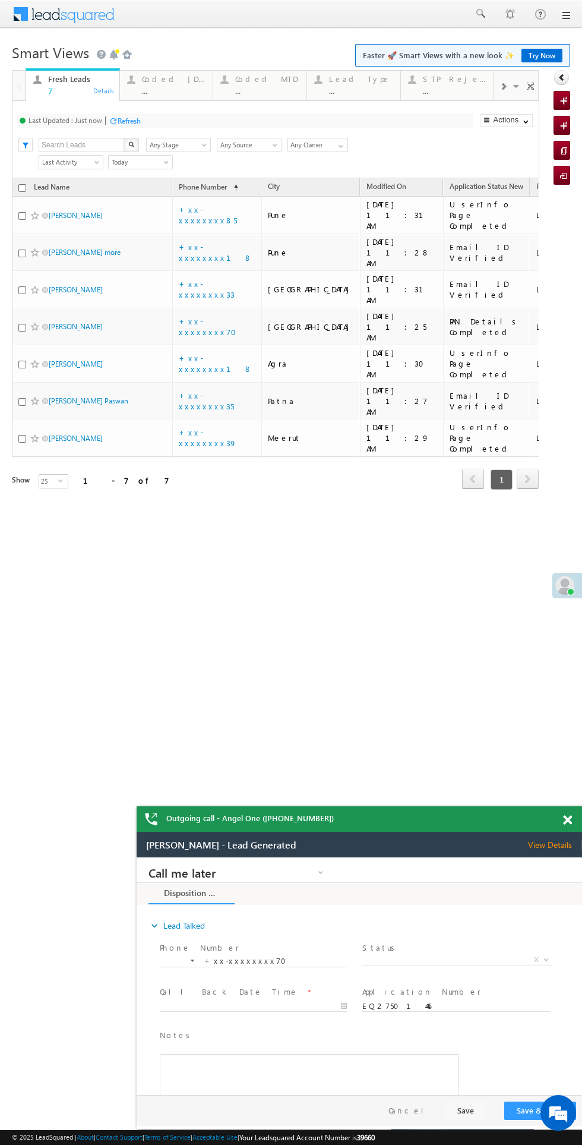
click at [431, 962] on span "X" at bounding box center [456, 960] width 189 height 12
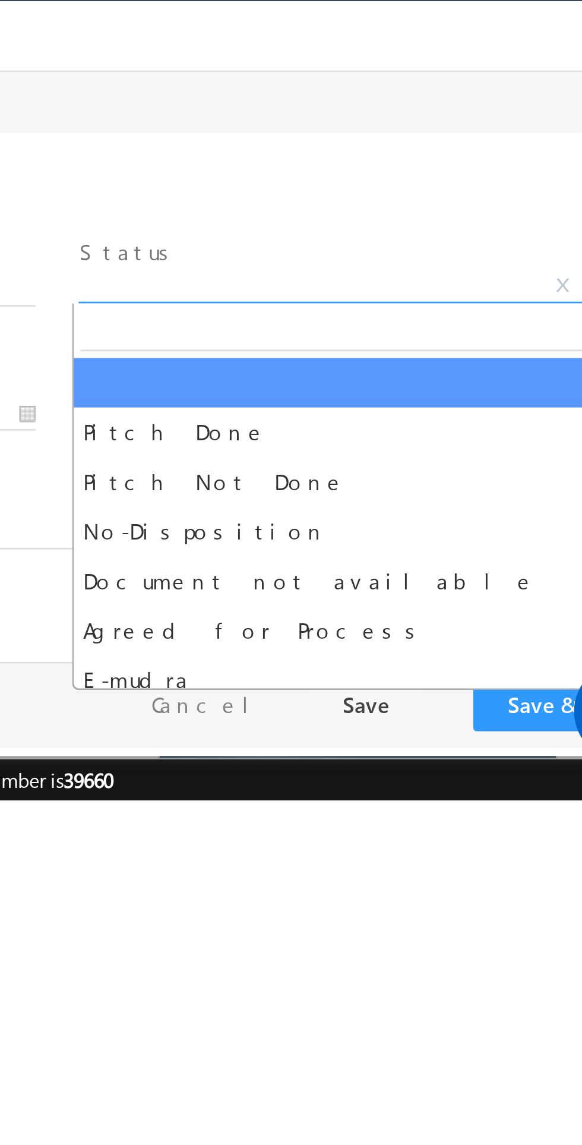
select select "Pitch Not Done"
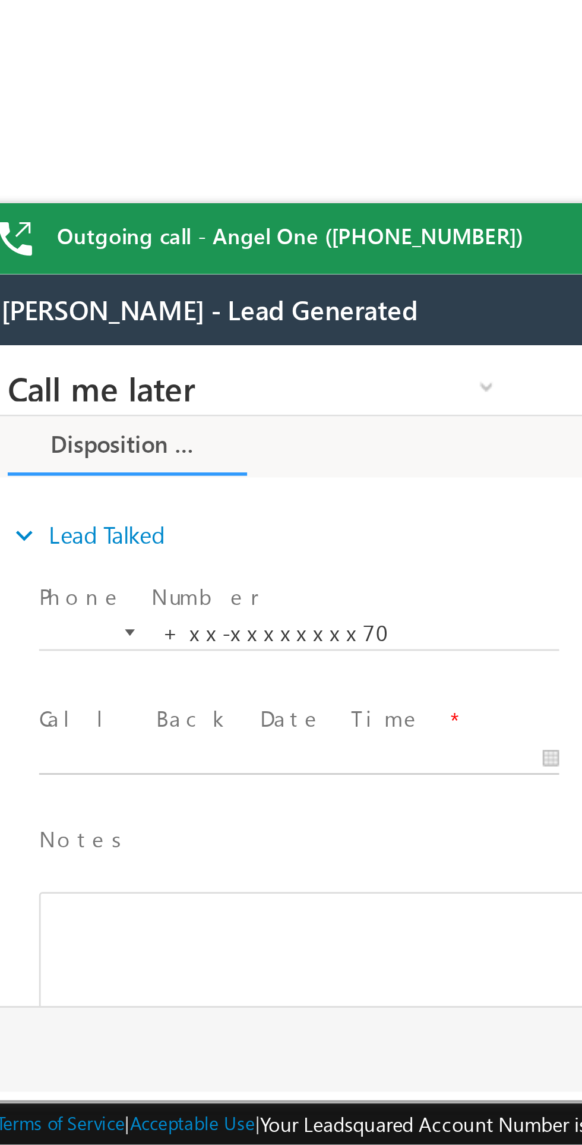
click at [91, 497] on body "Call me later Cross Sell Customer Drop-off reasons Language Barrier Not Interes…" at bounding box center [198, 464] width 446 height 238
type input "08/21/25 11:50 AM"
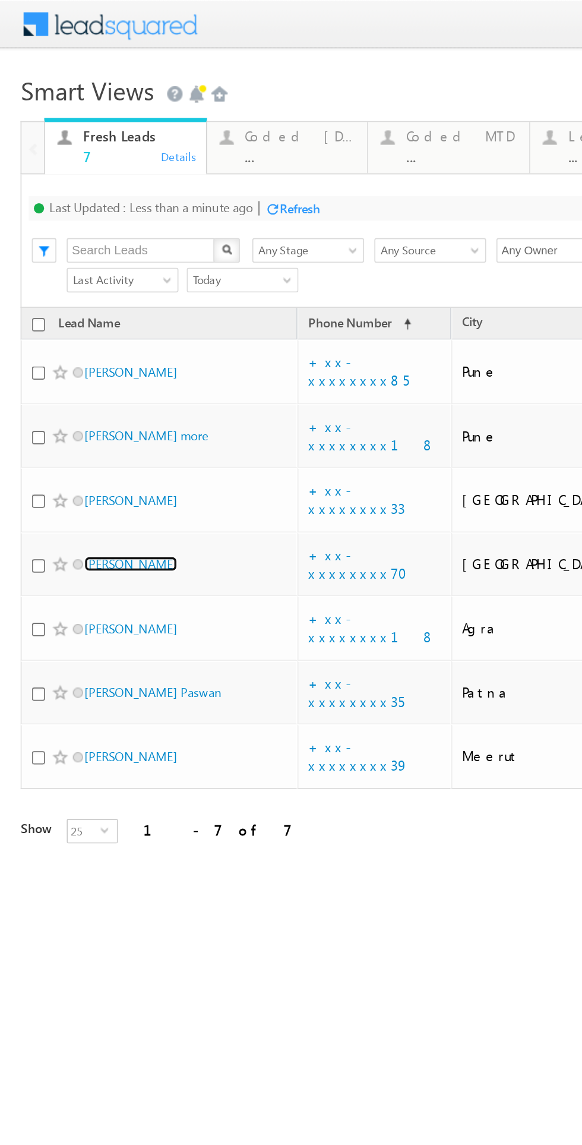
click at [80, 322] on link "[PERSON_NAME]" at bounding box center [76, 326] width 54 height 9
